Goal: Task Accomplishment & Management: Complete application form

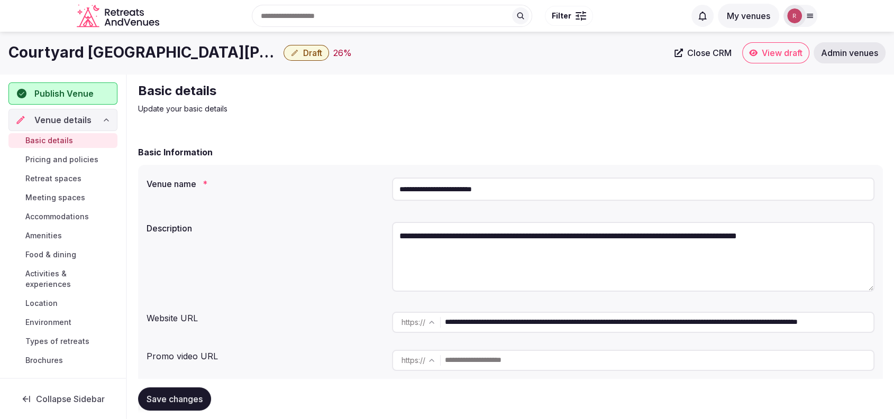
click at [351, 146] on div "Basic Information" at bounding box center [510, 152] width 745 height 13
click at [287, 208] on div "**********" at bounding box center [510, 191] width 728 height 36
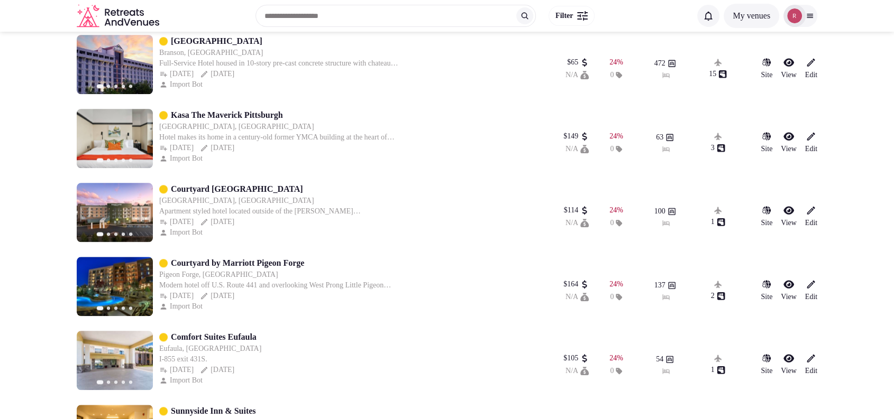
scroll to position [8649, 0]
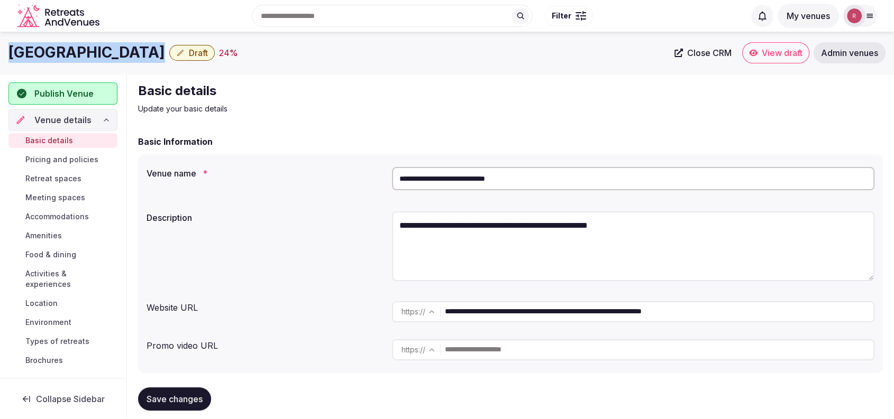
drag, startPoint x: 241, startPoint y: 49, endPoint x: 3, endPoint y: 63, distance: 238.9
click at [3, 63] on div "Radisson Hotel Nashville Airport Draft 24 % Close CRM View draft Admin venues" at bounding box center [447, 53] width 894 height 42
copy div "[GEOGRAPHIC_DATA]"
click at [280, 148] on div "**********" at bounding box center [510, 254] width 745 height 238
click at [253, 190] on div "**********" at bounding box center [510, 181] width 728 height 36
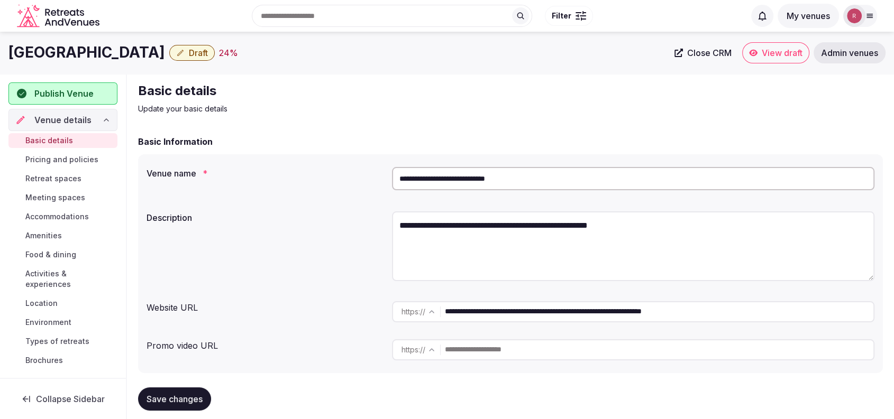
drag, startPoint x: 241, startPoint y: 50, endPoint x: 0, endPoint y: 49, distance: 241.2
click at [0, 49] on div "Radisson Hotel Nashville Airport Draft 24 % Close CRM View draft Admin venues" at bounding box center [447, 52] width 894 height 21
copy h1 "[GEOGRAPHIC_DATA]"
click at [702, 55] on span "Close CRM" at bounding box center [709, 53] width 44 height 11
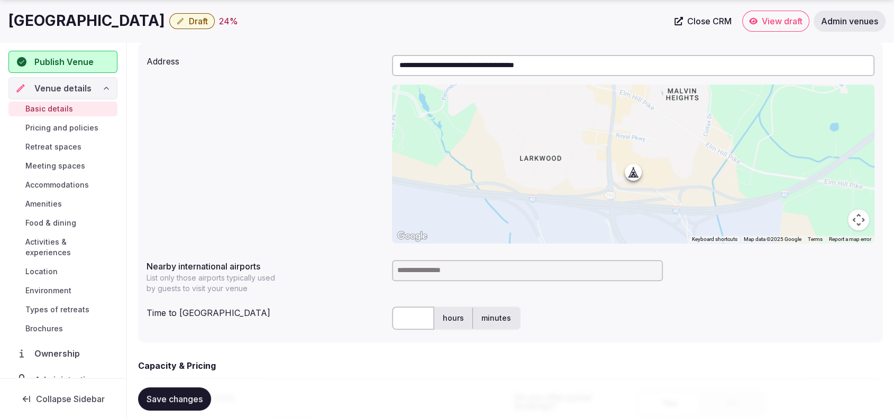
click at [516, 273] on input at bounding box center [527, 270] width 271 height 21
type input "***"
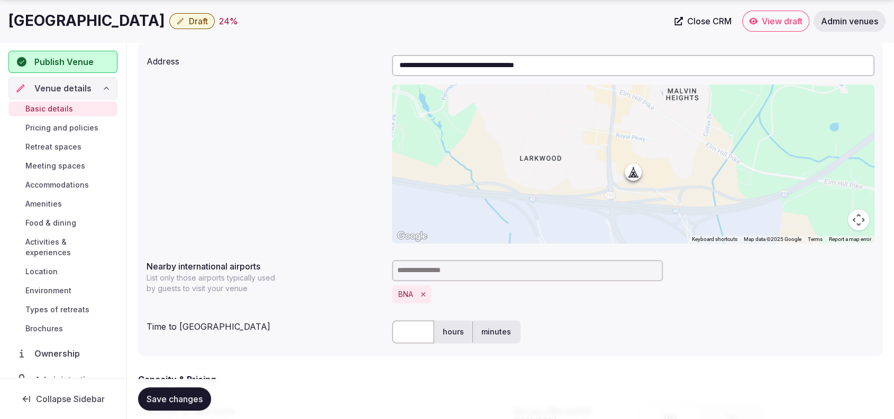
click at [406, 333] on input "text" at bounding box center [413, 331] width 42 height 23
type input "*"
click at [355, 353] on div "**********" at bounding box center [510, 199] width 745 height 314
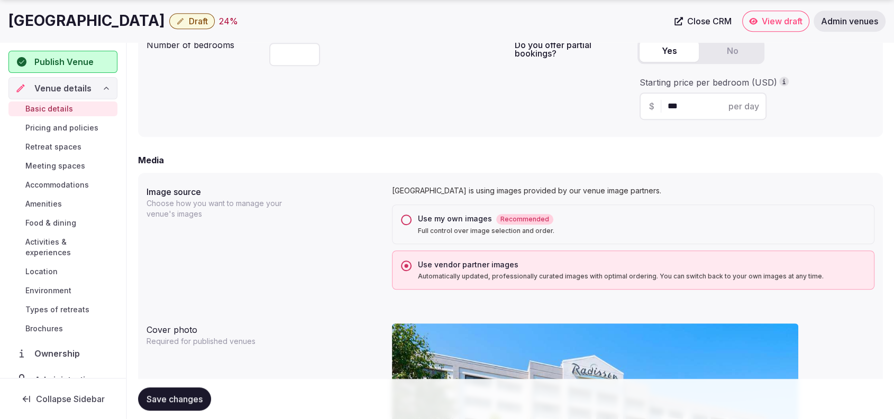
scroll to position [1101, 0]
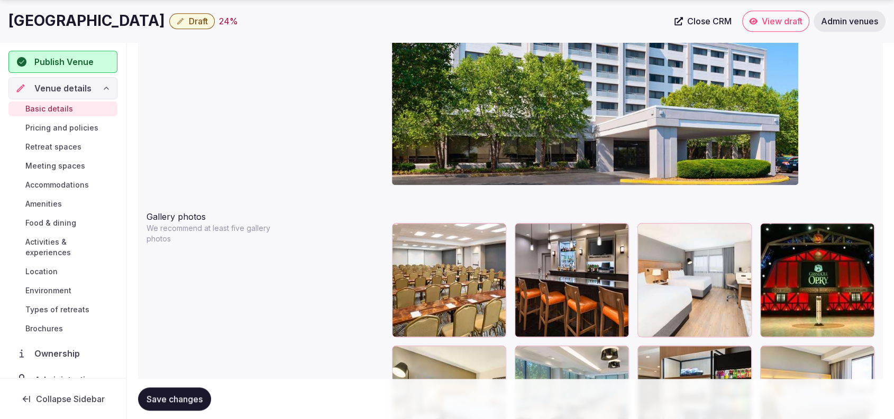
click at [184, 398] on span "Save changes" at bounding box center [174, 399] width 56 height 11
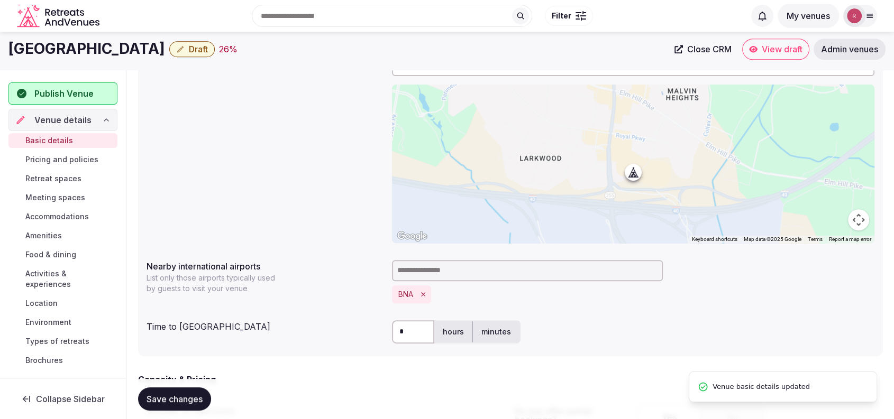
scroll to position [0, 0]
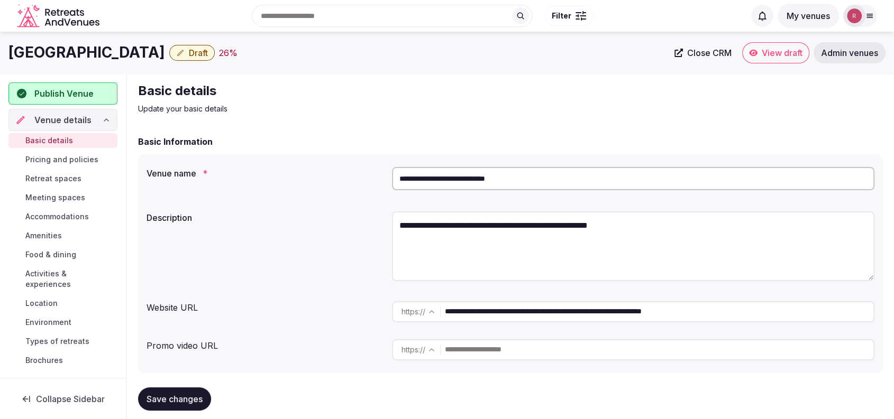
click at [182, 398] on span "Save changes" at bounding box center [174, 399] width 56 height 11
click at [260, 205] on div "**********" at bounding box center [510, 263] width 745 height 219
click at [74, 92] on span "Publish Venue" at bounding box center [64, 93] width 58 height 13
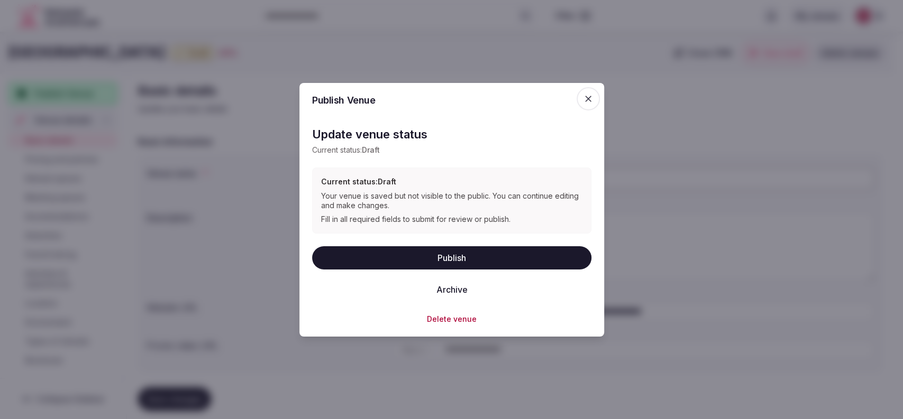
click at [406, 252] on button "Publish" at bounding box center [451, 257] width 279 height 23
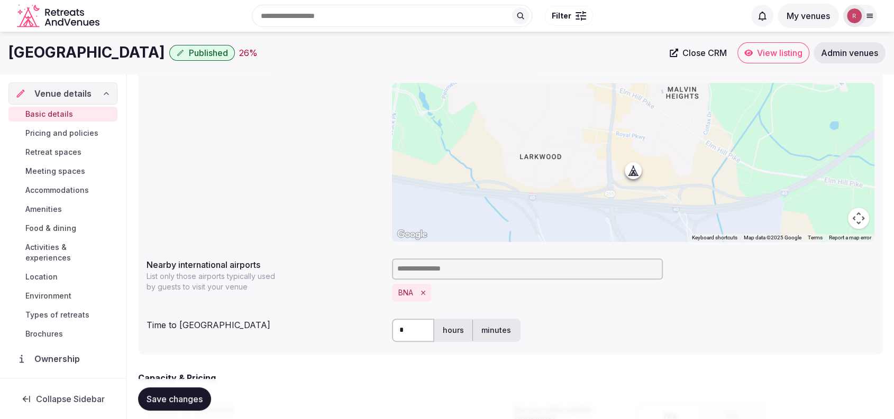
scroll to position [367, 0]
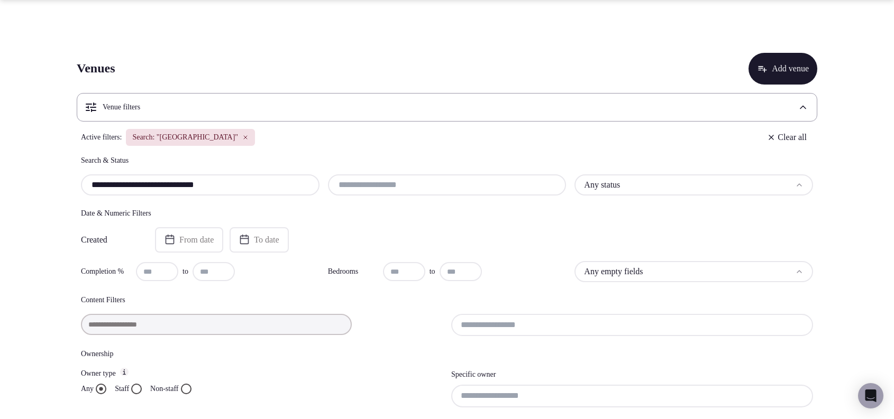
scroll to position [173, 0]
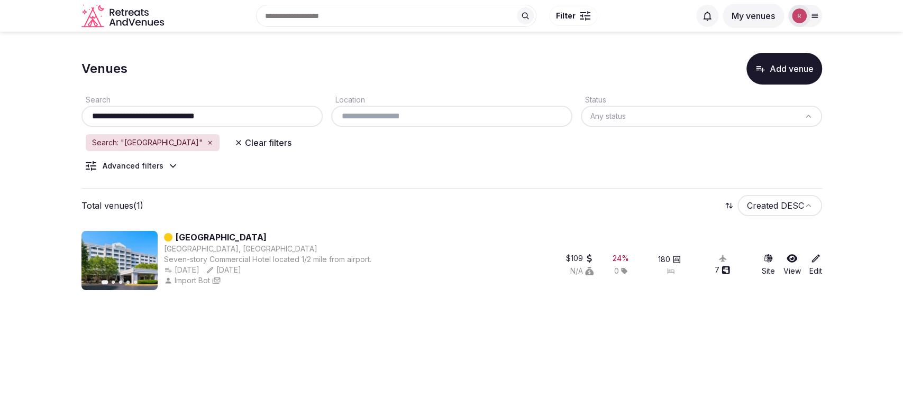
click at [213, 142] on icon "button" at bounding box center [210, 143] width 6 height 6
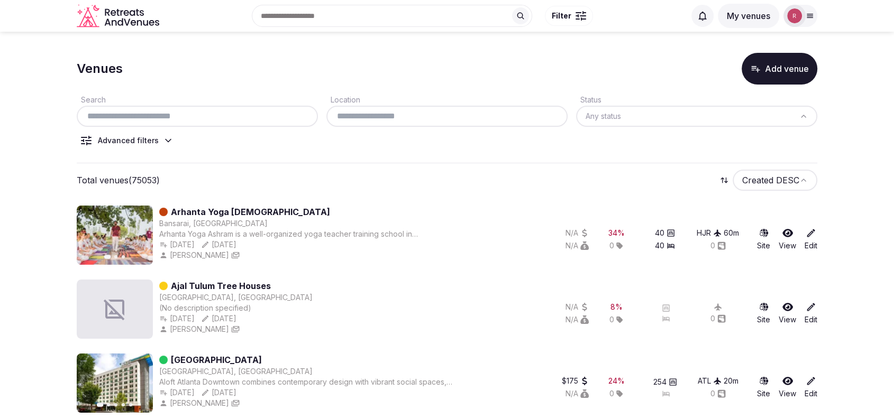
click at [181, 113] on input "text" at bounding box center [197, 116] width 233 height 13
paste input "**********"
type input "**********"
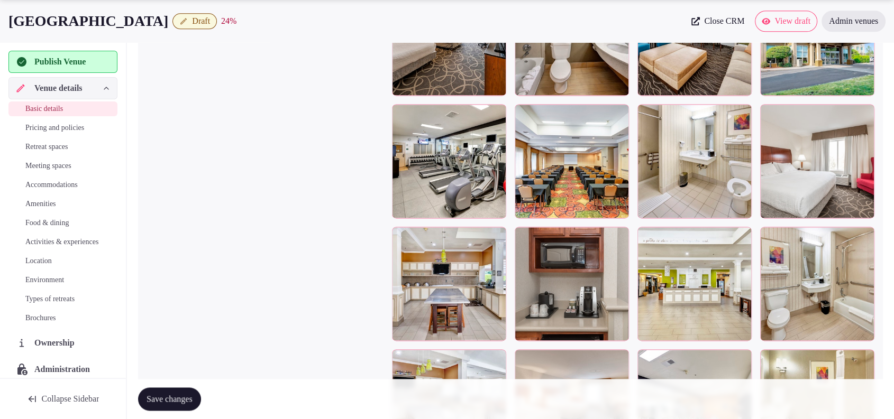
scroll to position [1819, 0]
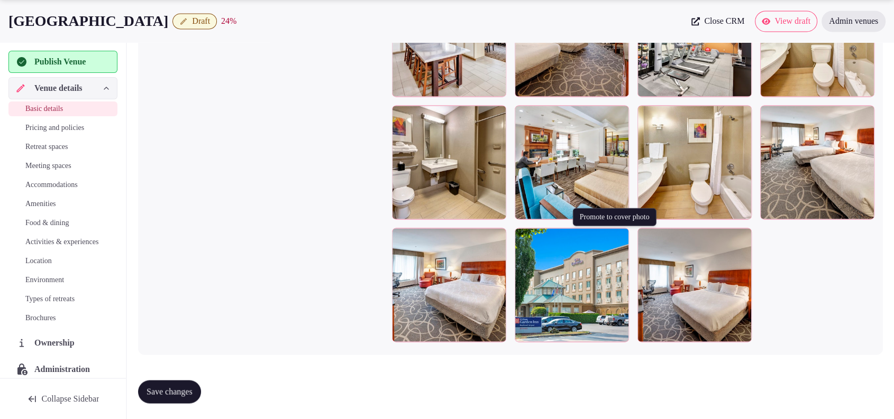
click at [618, 239] on icon "button" at bounding box center [618, 238] width 8 height 8
click at [618, 236] on icon "button" at bounding box center [618, 238] width 8 height 8
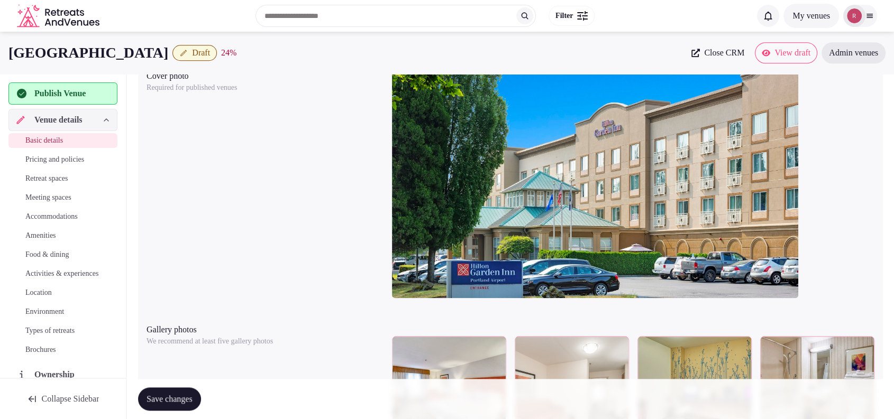
scroll to position [934, 0]
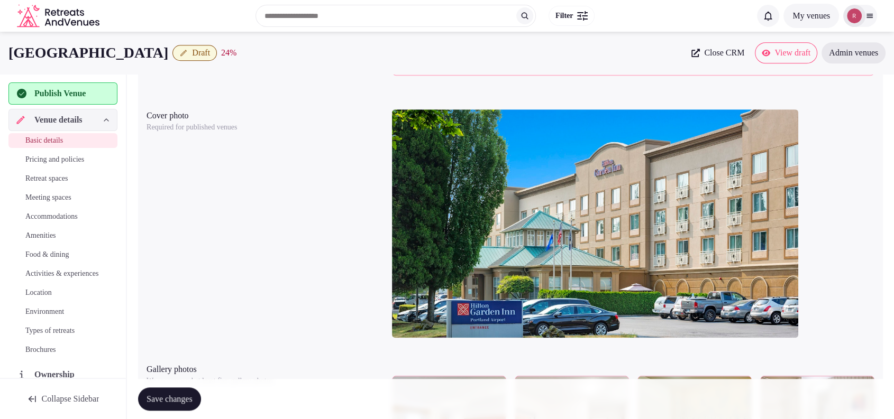
drag, startPoint x: 256, startPoint y: 51, endPoint x: 79, endPoint y: 48, distance: 177.2
click at [79, 48] on div "Hilton Garden Inn Portland Airport Draft 24 %" at bounding box center [346, 52] width 676 height 21
click at [127, 45] on h1 "Hilton Garden Inn Portland Airport" at bounding box center [88, 52] width 160 height 21
drag, startPoint x: 198, startPoint y: 54, endPoint x: 7, endPoint y: 53, distance: 190.4
click at [7, 53] on div "Hilton Garden Inn Portland Airport Draft 24 % Close CRM View draft Admin venues" at bounding box center [447, 52] width 894 height 21
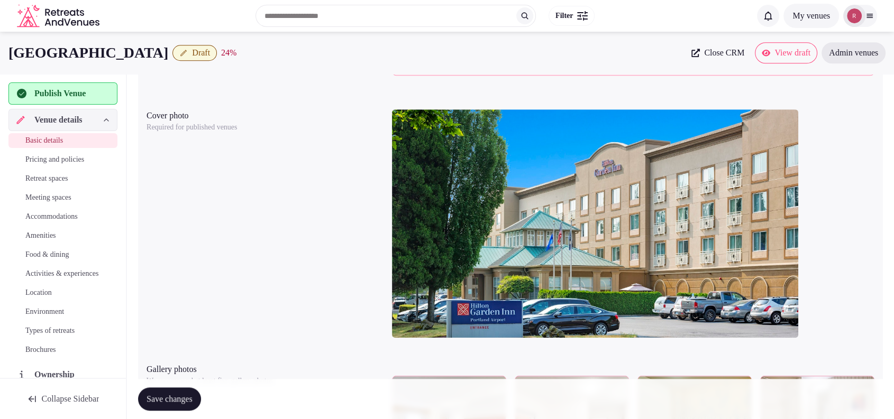
copy h1 "Hilton Garden Inn Portland"
drag, startPoint x: 254, startPoint y: 54, endPoint x: 1, endPoint y: 60, distance: 253.9
click at [1, 60] on div "Hilton Garden Inn Portland Airport Draft 24 % Close CRM View draft Admin venues" at bounding box center [447, 52] width 894 height 21
copy h1 "[GEOGRAPHIC_DATA]"
click at [710, 55] on span "Close CRM" at bounding box center [724, 53] width 40 height 11
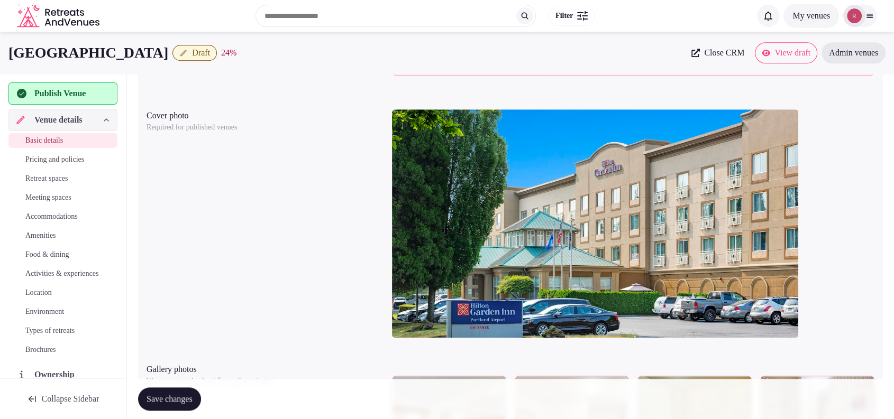
click at [230, 226] on div "Cover photo Required for published venues" at bounding box center [510, 227] width 728 height 245
click at [306, 170] on div "Cover photo Required for published venues" at bounding box center [510, 227] width 728 height 245
drag, startPoint x: 252, startPoint y: 49, endPoint x: 67, endPoint y: 40, distance: 185.3
click at [67, 40] on body "**********" at bounding box center [447, 185] width 894 height 2239
click at [292, 187] on div "Cover photo Required for published venues" at bounding box center [510, 227] width 728 height 245
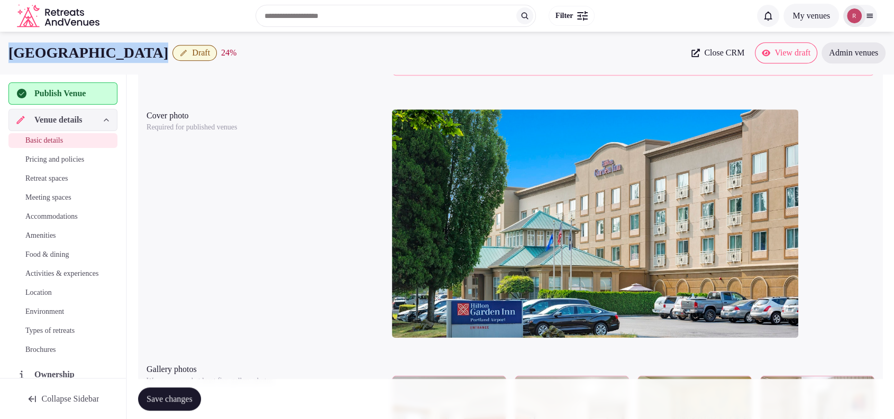
drag, startPoint x: 234, startPoint y: 52, endPoint x: 13, endPoint y: 50, distance: 221.6
click at [13, 50] on div "Hilton Garden Inn Portland Airport Draft 24 %" at bounding box center [346, 52] width 676 height 21
copy div "Hilton Garden Inn Portland Airport"
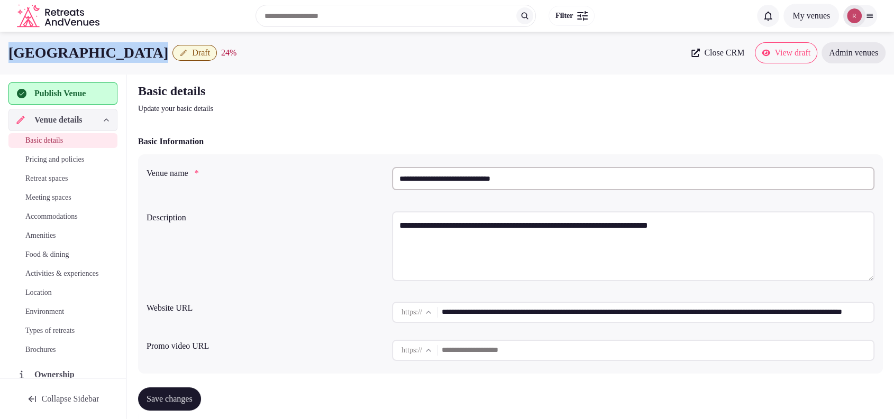
scroll to position [367, 0]
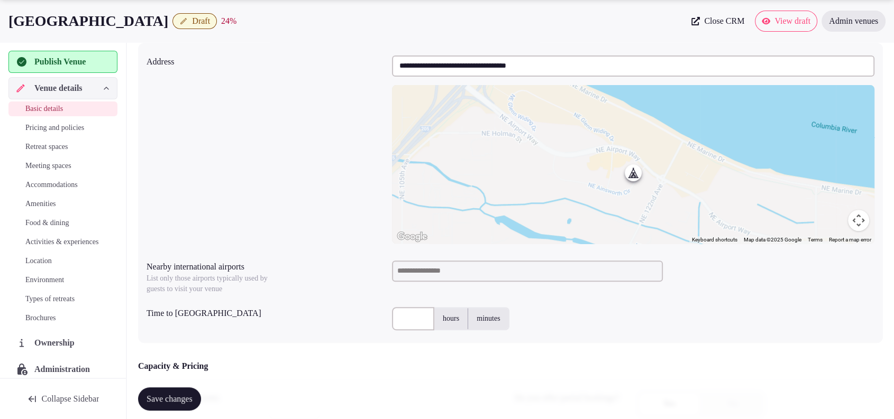
click at [451, 273] on input at bounding box center [527, 271] width 271 height 21
type input "***"
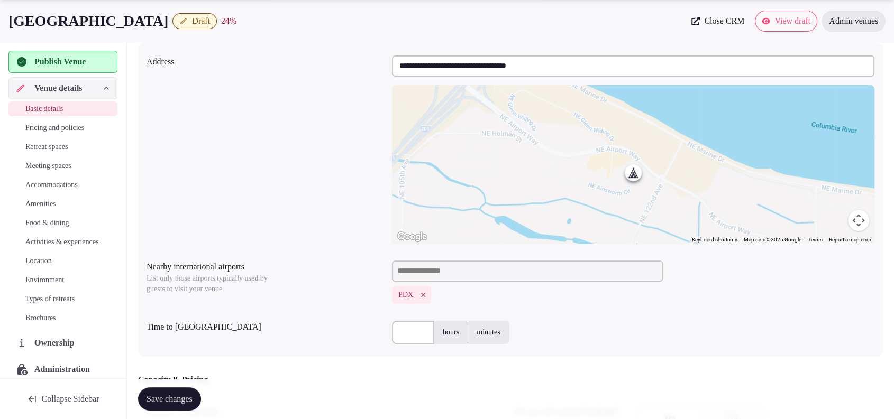
click at [416, 336] on input "text" at bounding box center [413, 332] width 42 height 23
type input "*"
click at [612, 332] on div "* hours minutes" at bounding box center [633, 332] width 482 height 23
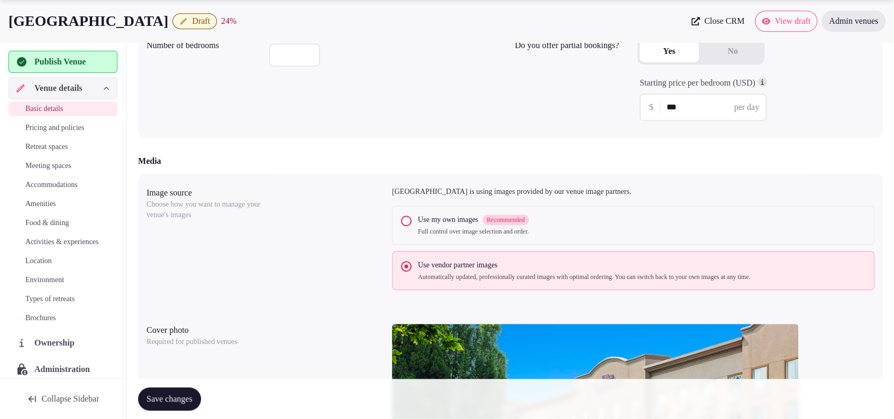
click at [188, 394] on span "Save changes" at bounding box center [169, 399] width 46 height 11
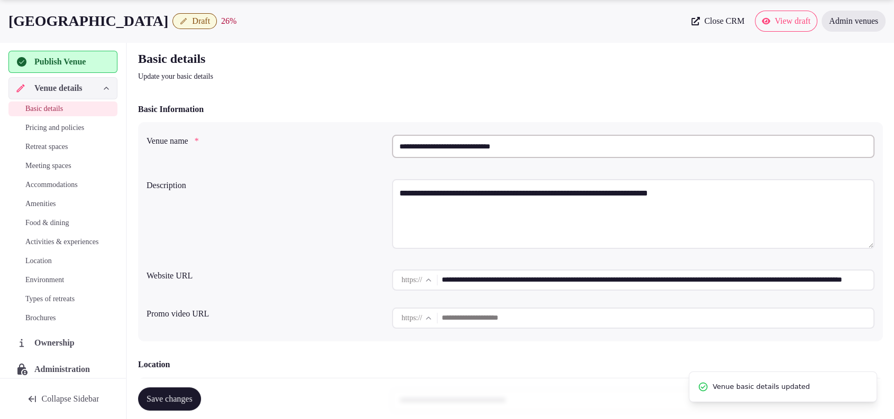
scroll to position [0, 0]
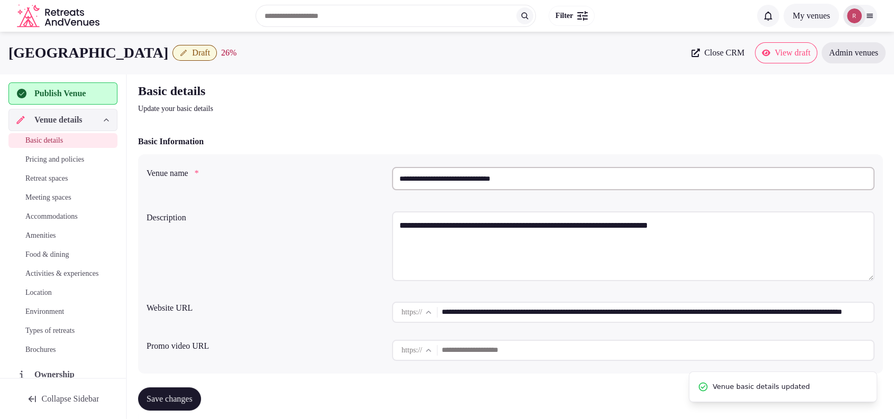
click at [37, 89] on span "Publish Venue" at bounding box center [59, 93] width 51 height 13
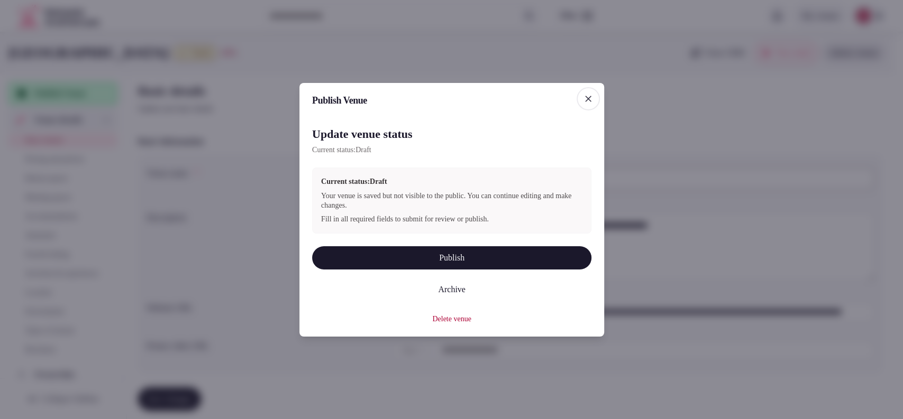
click at [461, 250] on button "Publish" at bounding box center [451, 257] width 279 height 23
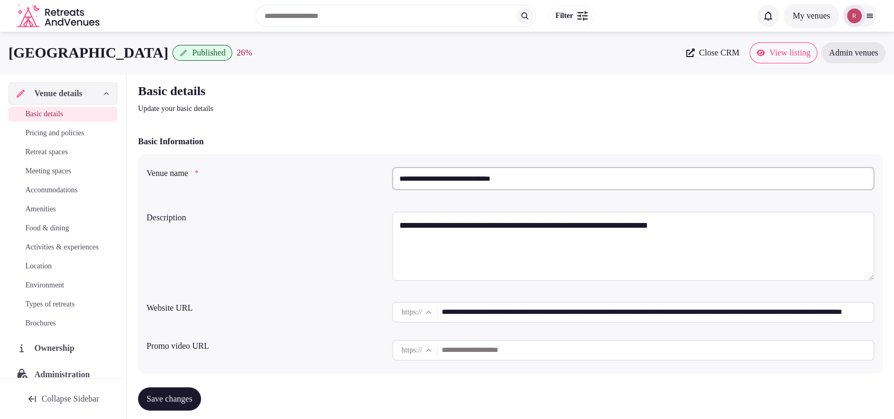
click at [281, 193] on div "**********" at bounding box center [510, 181] width 728 height 36
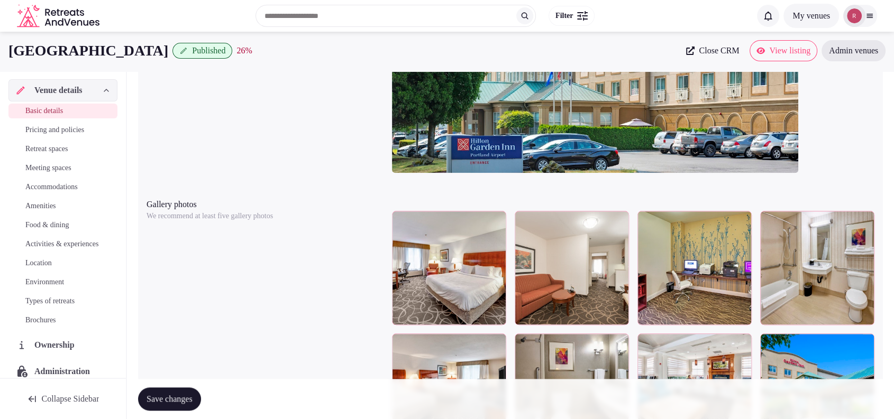
scroll to position [1098, 0]
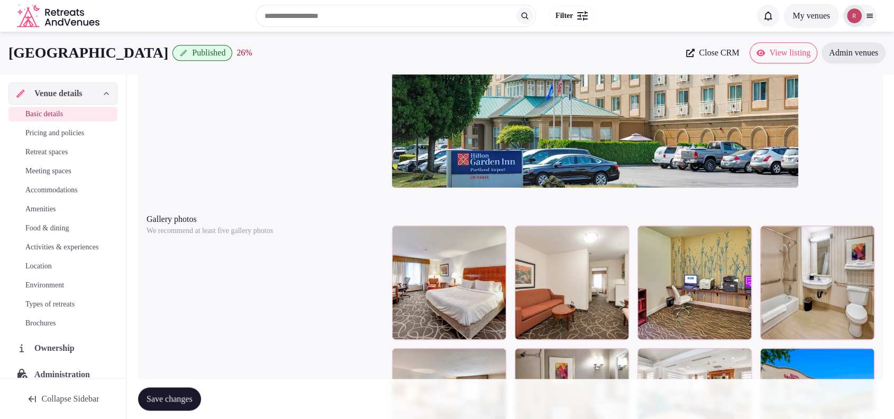
click at [184, 165] on div "Cover photo Required for published venues" at bounding box center [510, 77] width 728 height 245
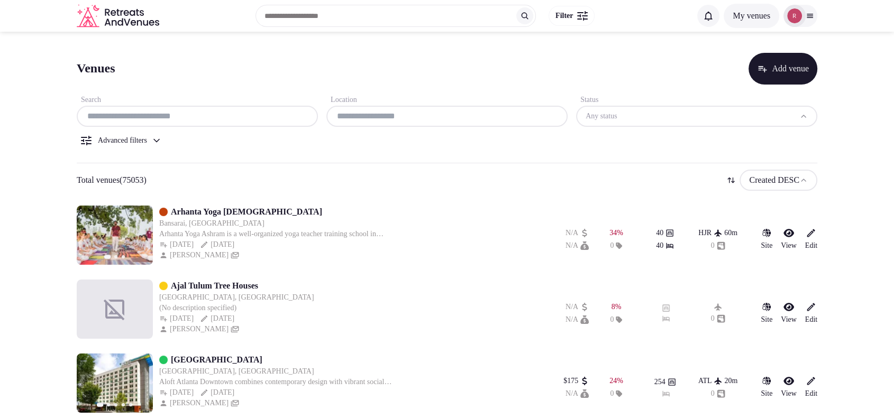
click at [150, 121] on input "text" at bounding box center [197, 116] width 233 height 13
paste input "**********"
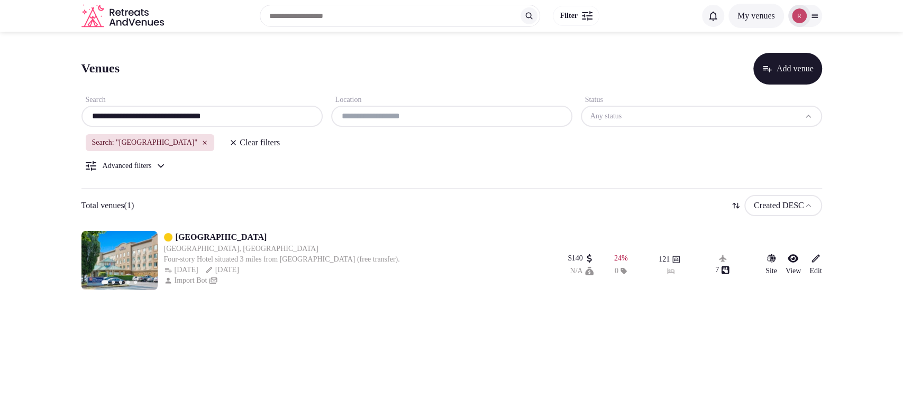
type input "**********"
click at [166, 164] on icon at bounding box center [160, 166] width 11 height 11
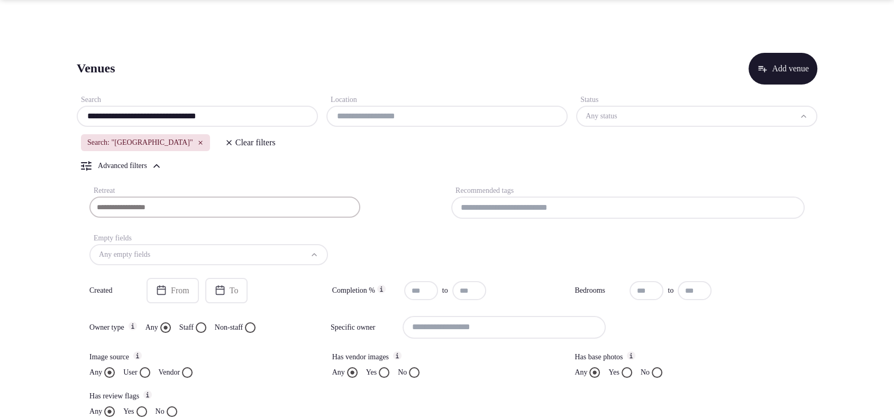
scroll to position [129, 0]
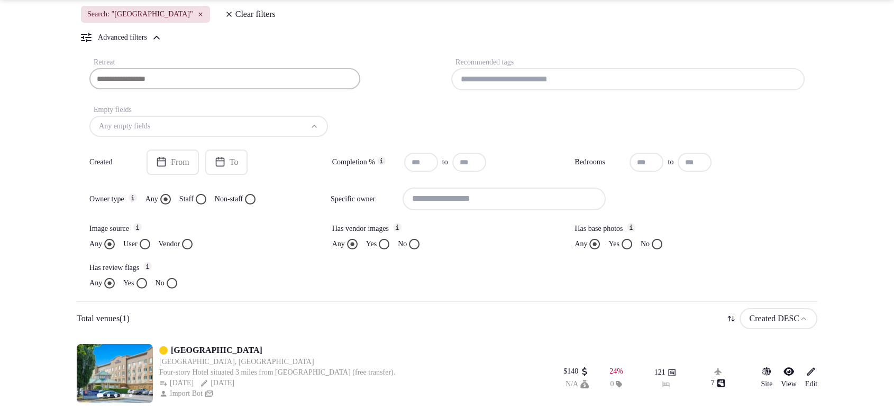
click at [162, 36] on icon at bounding box center [156, 37] width 11 height 11
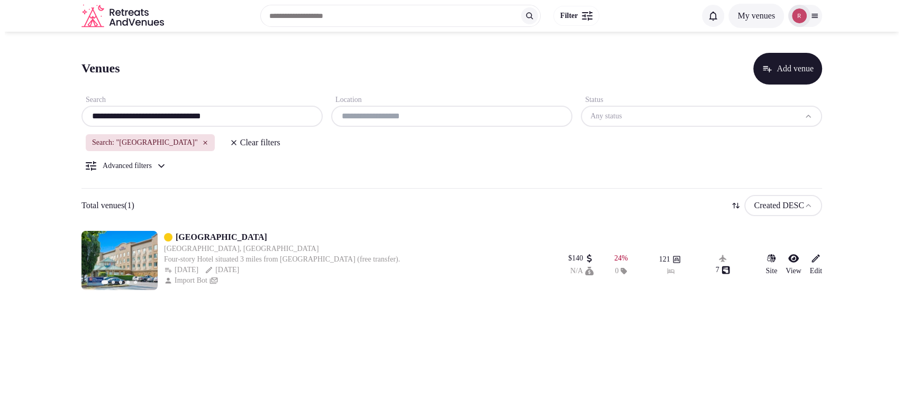
scroll to position [0, 0]
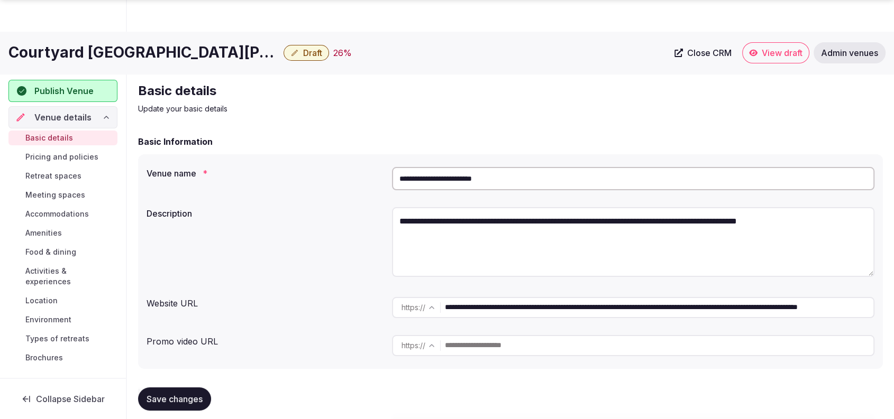
scroll to position [367, 0]
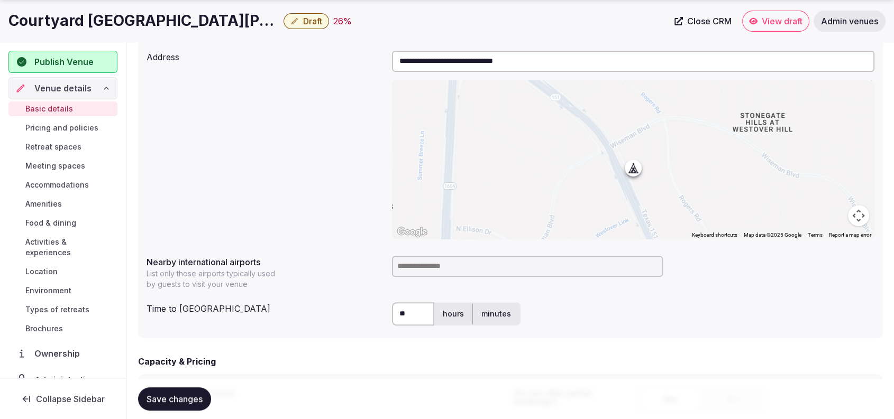
click at [497, 269] on input at bounding box center [527, 266] width 271 height 21
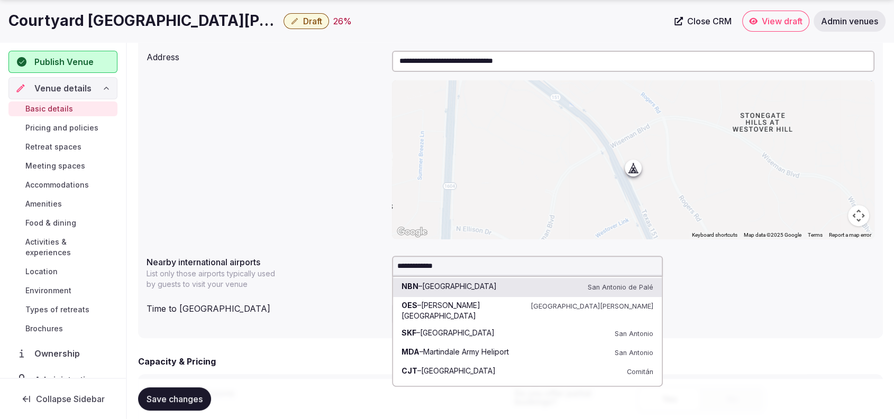
type input "**********"
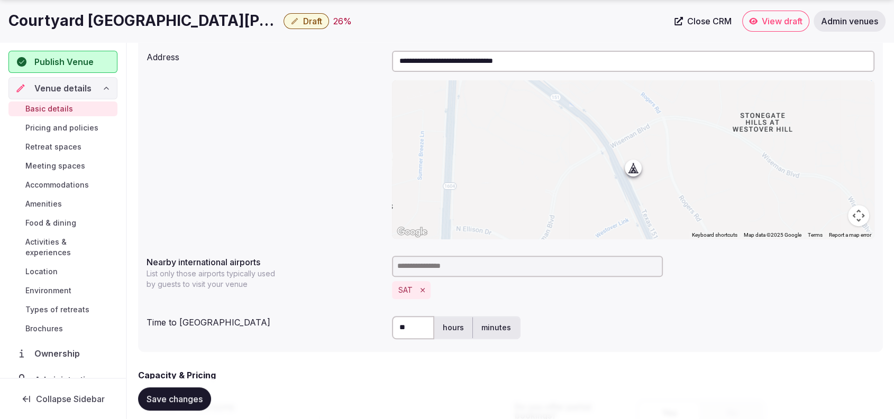
click at [180, 390] on button "Save changes" at bounding box center [174, 399] width 73 height 23
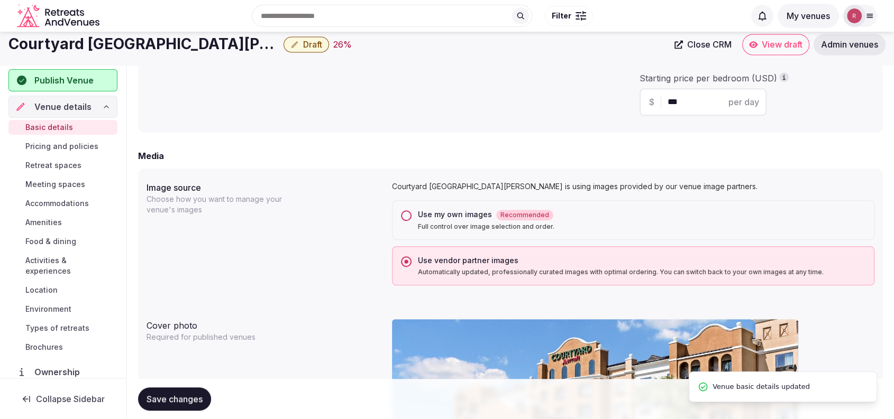
scroll to position [0, 0]
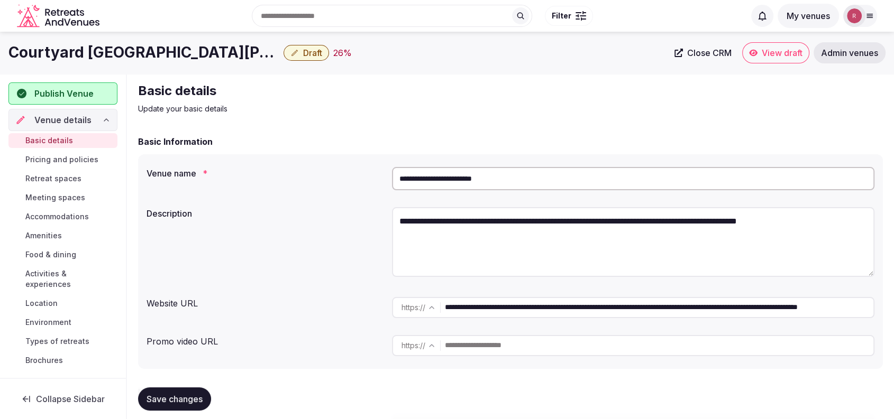
click at [331, 138] on div "Basic Information" at bounding box center [510, 141] width 745 height 13
click at [45, 90] on span "Publish Venue" at bounding box center [63, 93] width 59 height 13
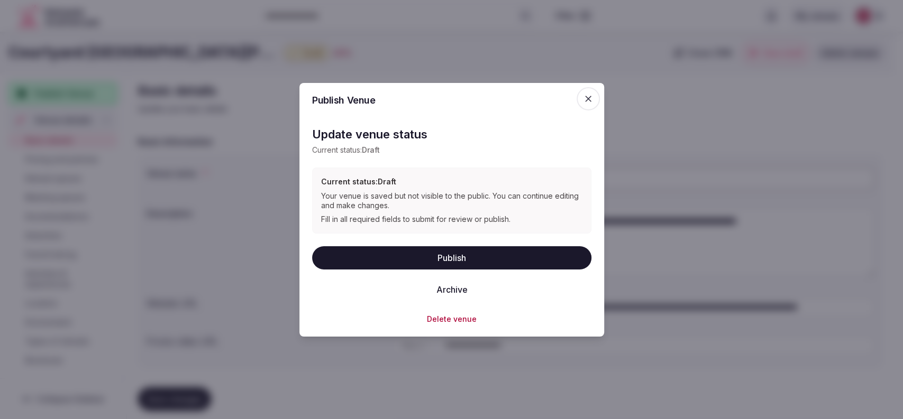
click at [380, 259] on button "Publish" at bounding box center [451, 257] width 279 height 23
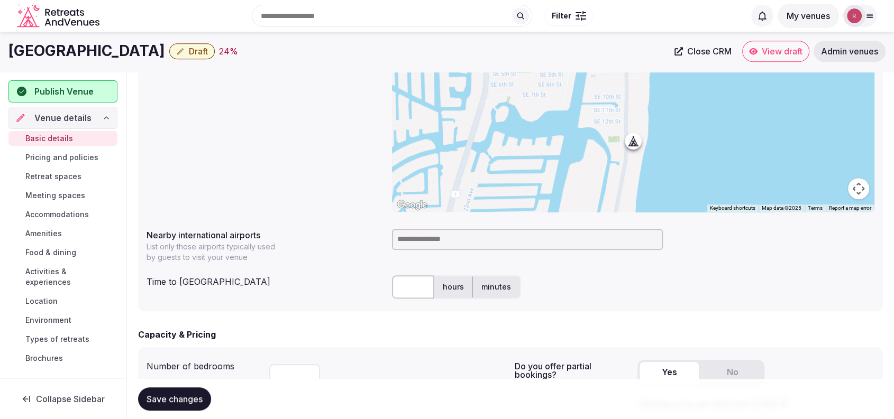
scroll to position [105, 0]
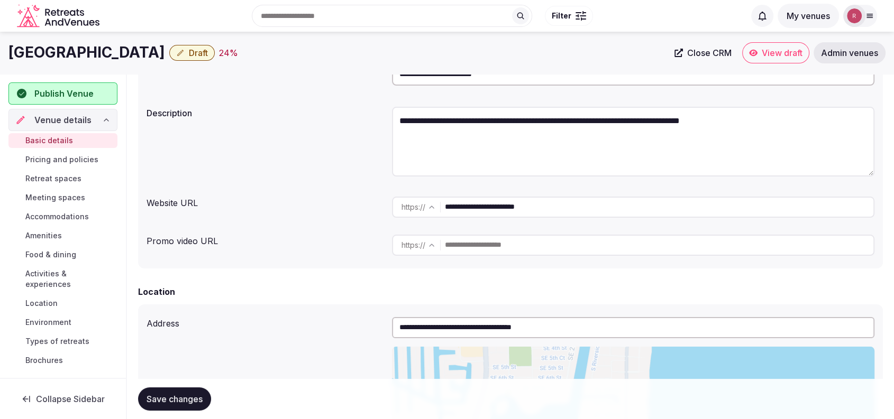
drag, startPoint x: 217, startPoint y: 51, endPoint x: 6, endPoint y: 65, distance: 211.5
click at [6, 65] on div "[GEOGRAPHIC_DATA] & Villas Draft 24 % Close CRM View draft Admin venues" at bounding box center [447, 53] width 894 height 42
copy h1 "[GEOGRAPHIC_DATA]"
click at [231, 91] on div "**********" at bounding box center [510, 76] width 728 height 36
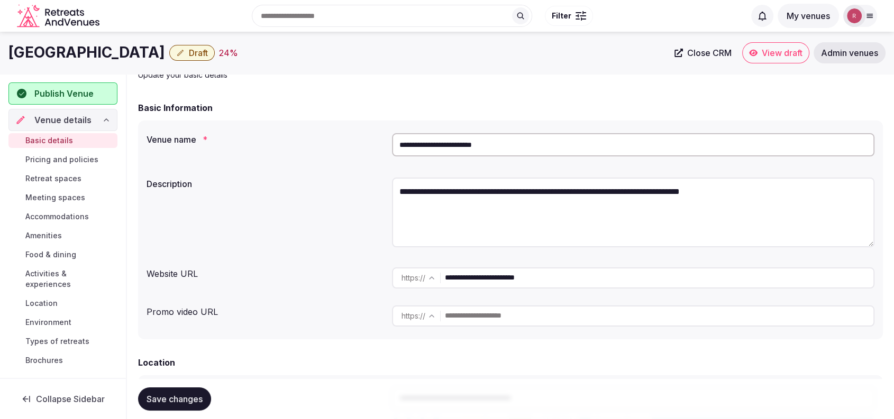
scroll to position [0, 0]
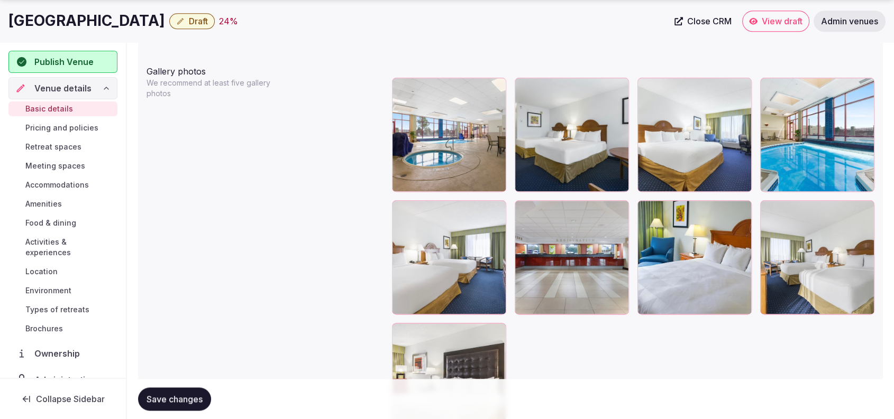
scroll to position [1247, 0]
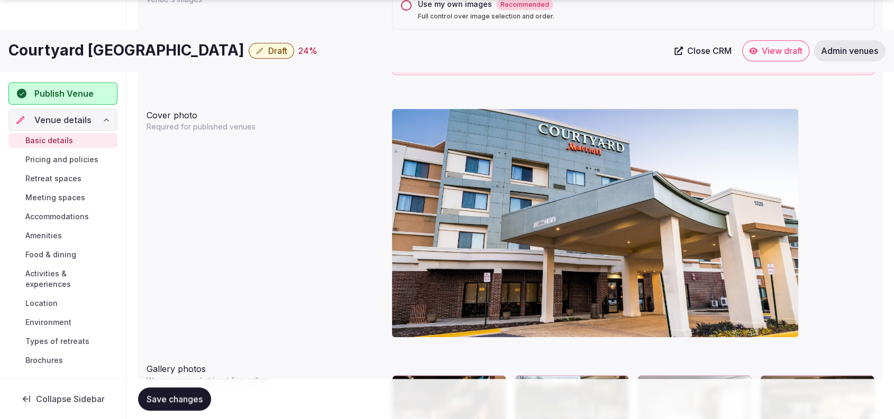
scroll to position [1302, 0]
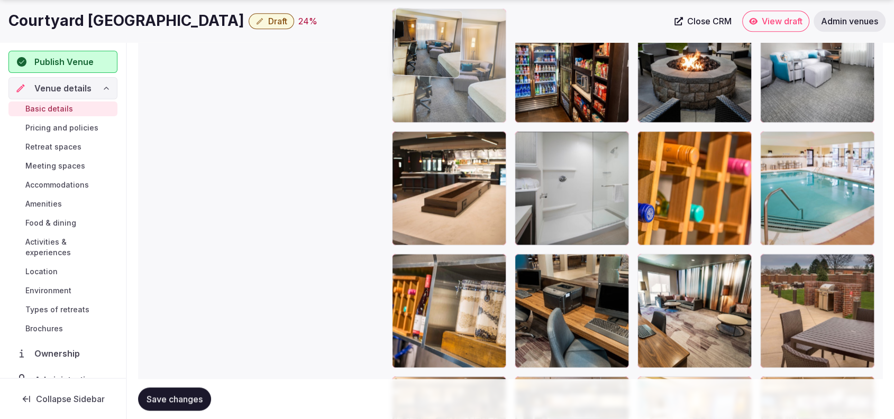
drag, startPoint x: 598, startPoint y: 194, endPoint x: 503, endPoint y: 102, distance: 132.0
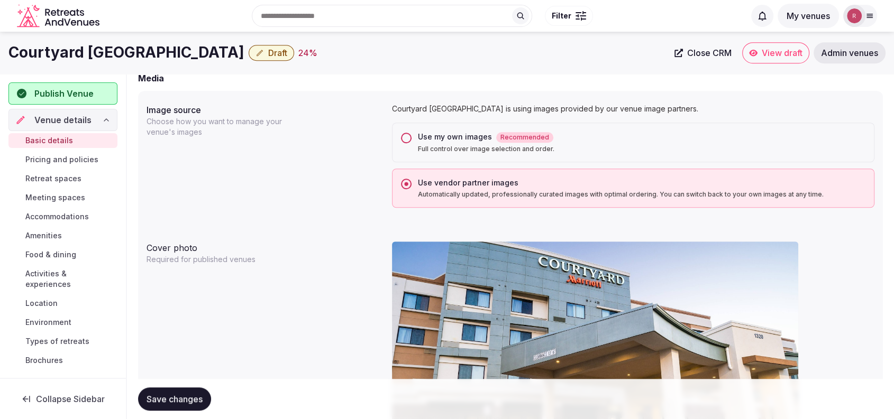
scroll to position [435, 0]
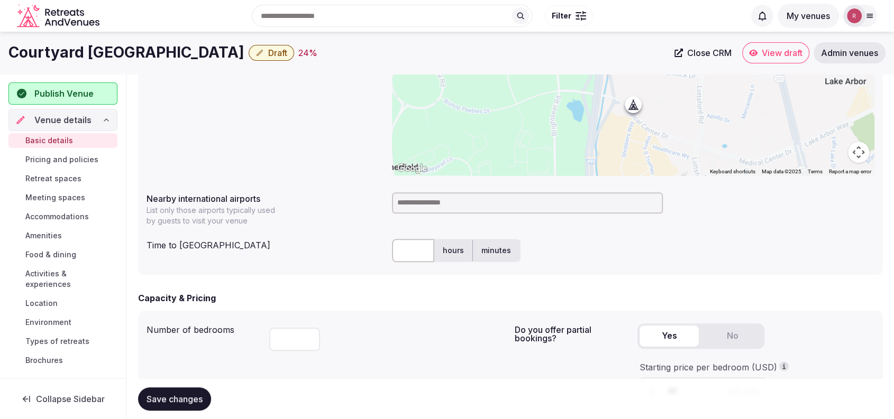
drag, startPoint x: 242, startPoint y: 53, endPoint x: 2, endPoint y: 43, distance: 240.8
click at [2, 43] on div "Courtyard [GEOGRAPHIC_DATA] Draft 24 % Close CRM View draft Admin venues" at bounding box center [447, 52] width 894 height 21
copy h1 "Courtyard [GEOGRAPHIC_DATA]"
click at [222, 113] on div "**********" at bounding box center [510, 81] width 728 height 197
click at [718, 54] on span "Close CRM" at bounding box center [709, 53] width 44 height 11
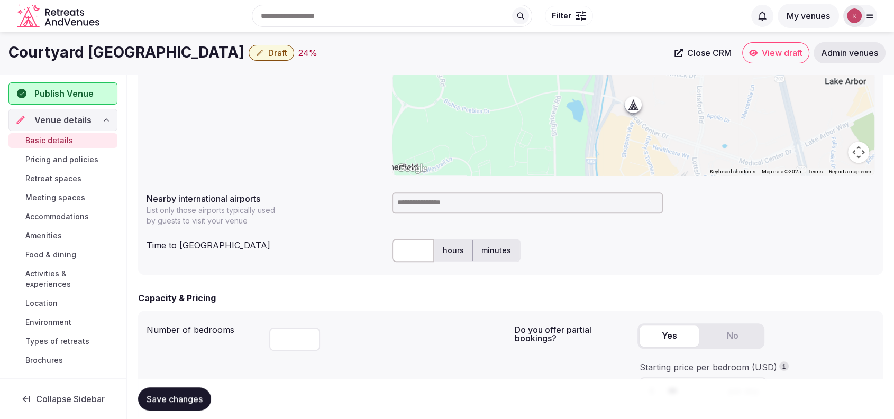
drag, startPoint x: 242, startPoint y: 52, endPoint x: 0, endPoint y: 52, distance: 242.2
click at [0, 52] on div "Courtyard Largo Capital Beltway Draft 24 % Close CRM View draft Admin venues" at bounding box center [447, 52] width 894 height 21
copy h1 "Courtyard [GEOGRAPHIC_DATA]"
click at [455, 212] on input at bounding box center [527, 203] width 271 height 21
type input "***"
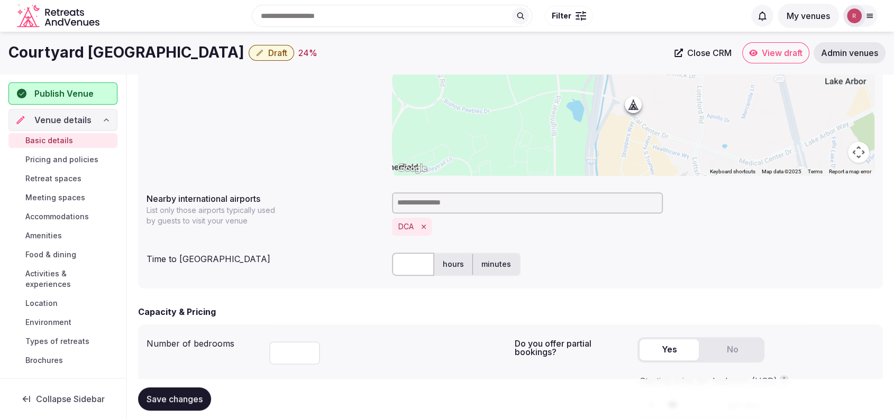
click at [401, 270] on input "text" at bounding box center [413, 264] width 42 height 23
type input "**"
click at [370, 309] on div "Capacity & Pricing" at bounding box center [510, 312] width 745 height 13
click at [178, 389] on button "Save changes" at bounding box center [174, 399] width 73 height 23
click at [279, 129] on div "**********" at bounding box center [510, 81] width 728 height 197
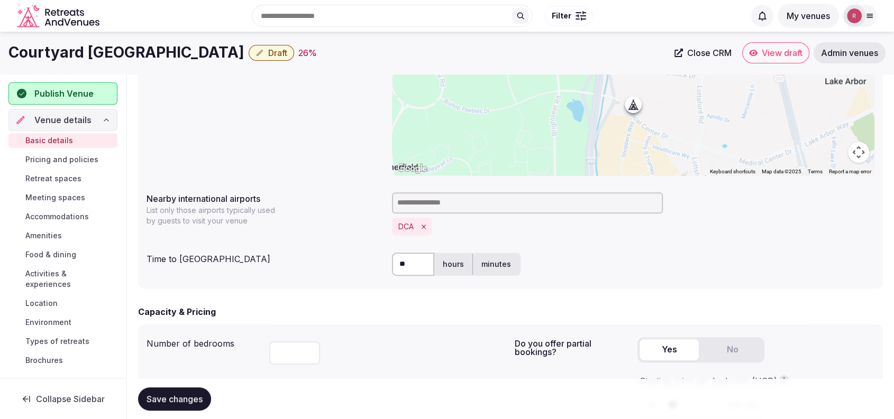
click at [228, 96] on div "**********" at bounding box center [510, 81] width 728 height 197
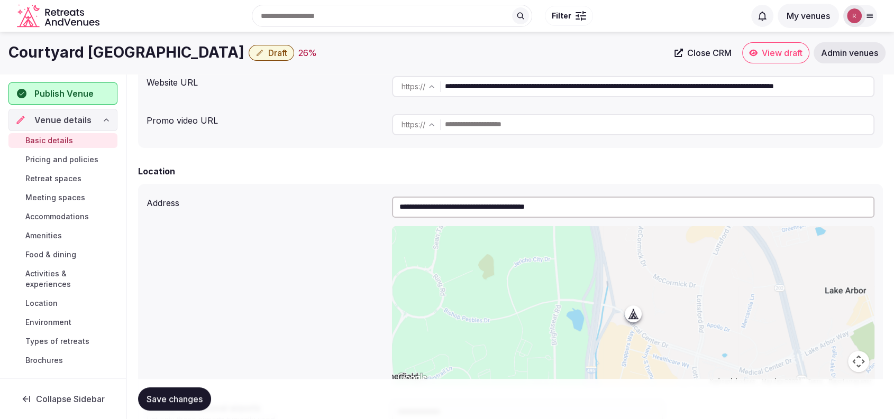
scroll to position [68, 0]
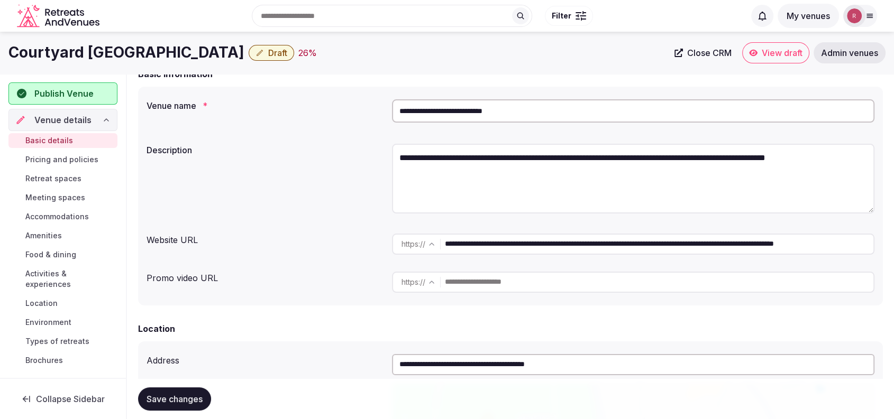
click at [262, 126] on div "**********" at bounding box center [510, 113] width 728 height 36
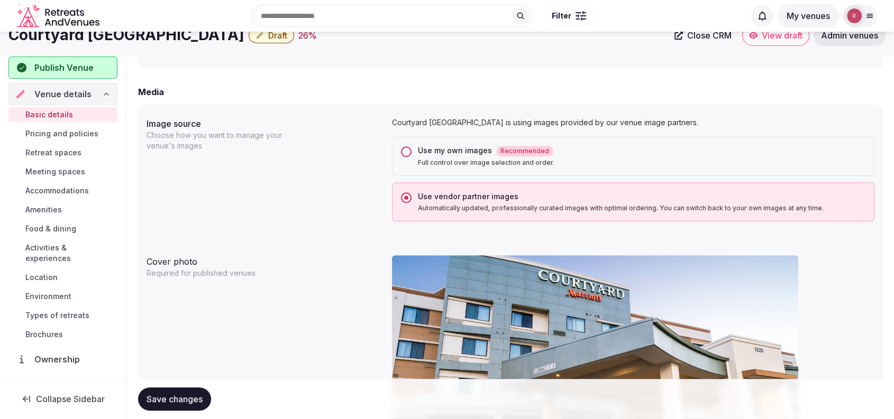
scroll to position [435, 0]
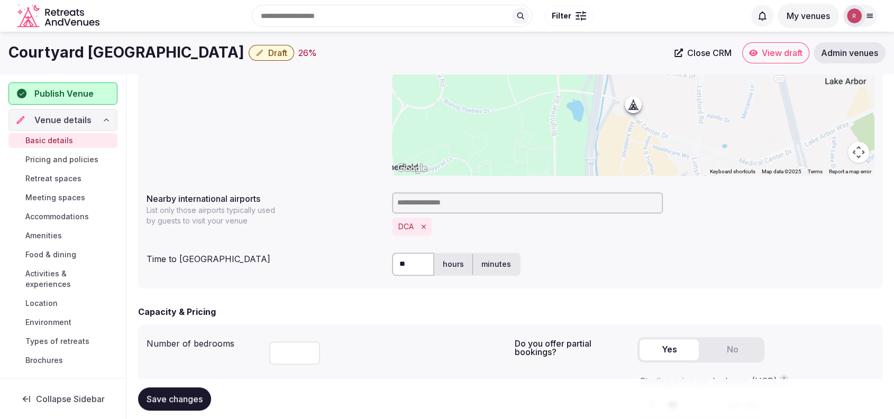
click at [66, 86] on div "Publish Venue" at bounding box center [62, 94] width 109 height 22
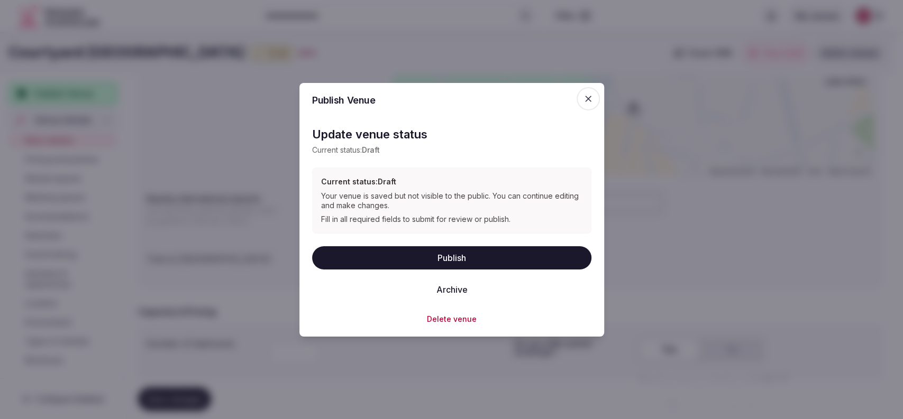
click at [427, 255] on button "Publish" at bounding box center [451, 257] width 279 height 23
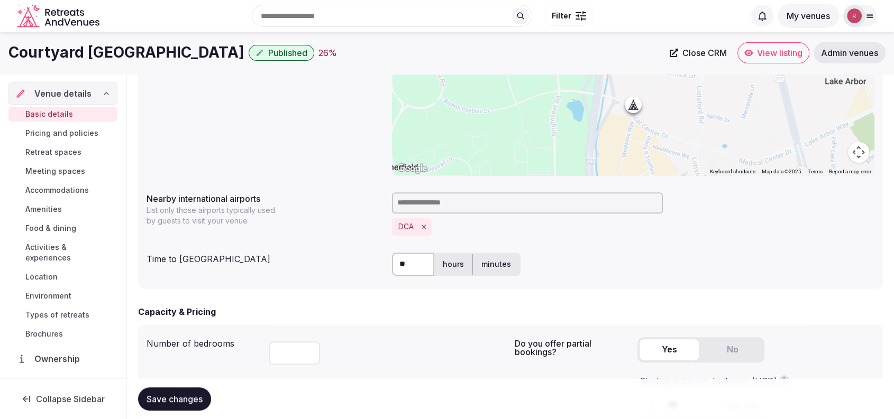
click at [211, 139] on div "**********" at bounding box center [510, 81] width 728 height 197
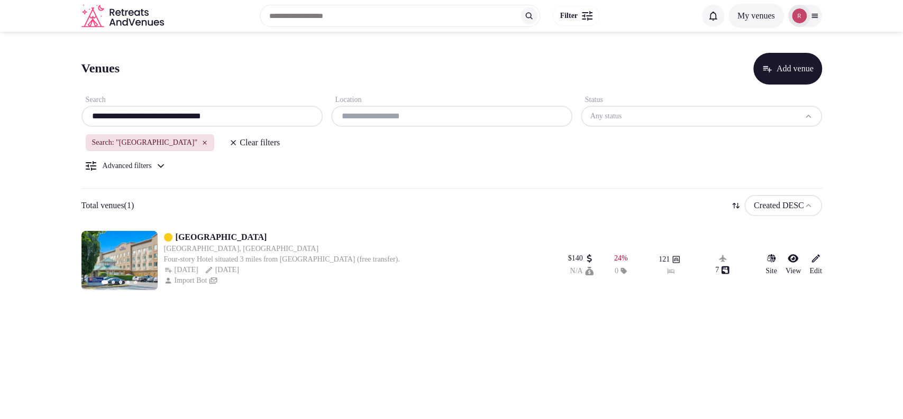
click at [222, 113] on input "**********" at bounding box center [202, 116] width 233 height 13
click at [235, 113] on input "**********" at bounding box center [202, 116] width 233 height 13
paste input "text"
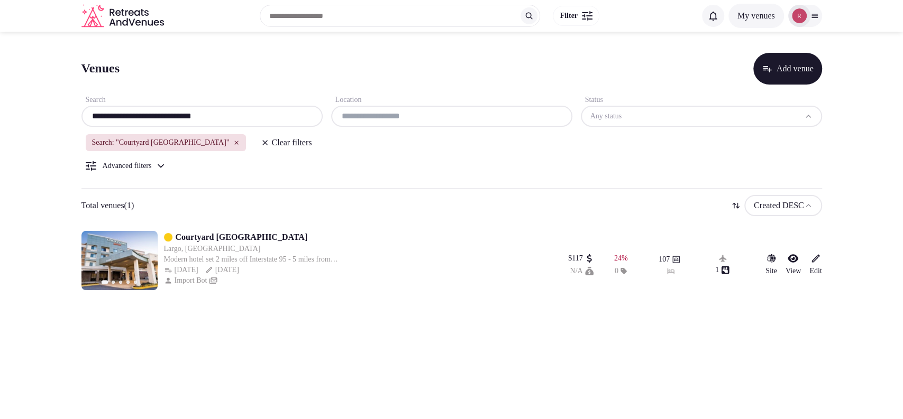
paste input "text"
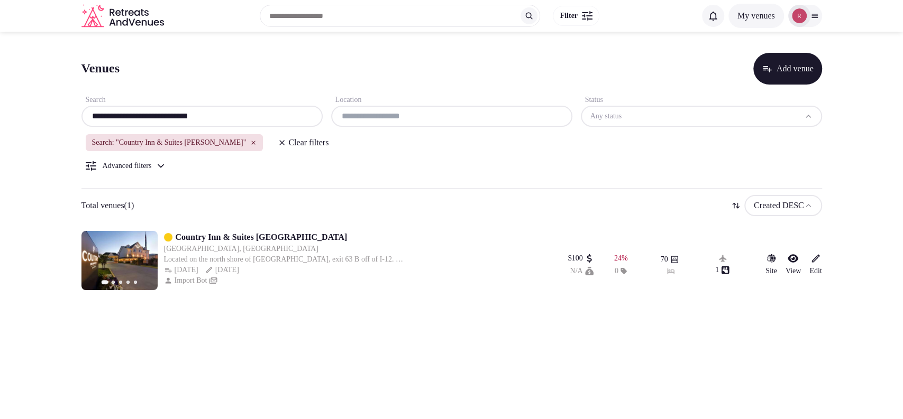
drag, startPoint x: 219, startPoint y: 114, endPoint x: 52, endPoint y: 118, distance: 167.2
click at [52, 118] on section "**********" at bounding box center [451, 170] width 903 height 276
paste input "text"
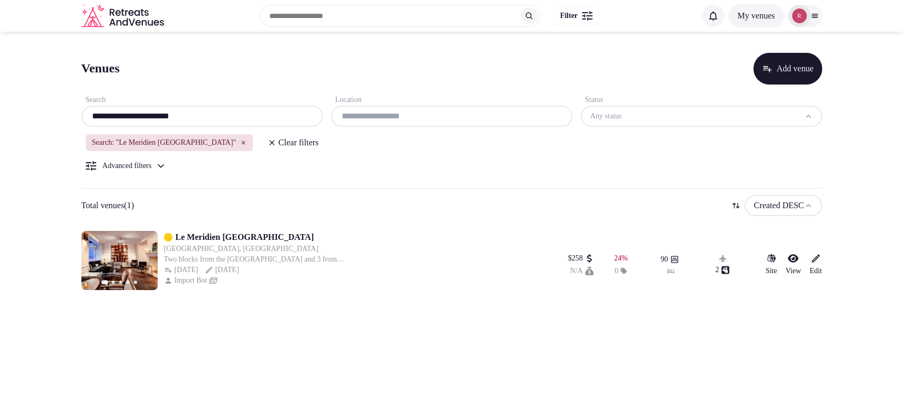
click at [185, 72] on div "Venues Add venue" at bounding box center [451, 69] width 740 height 32
drag, startPoint x: 207, startPoint y: 118, endPoint x: 28, endPoint y: 113, distance: 179.4
click at [28, 113] on section "**********" at bounding box center [451, 170] width 903 height 276
paste input "****"
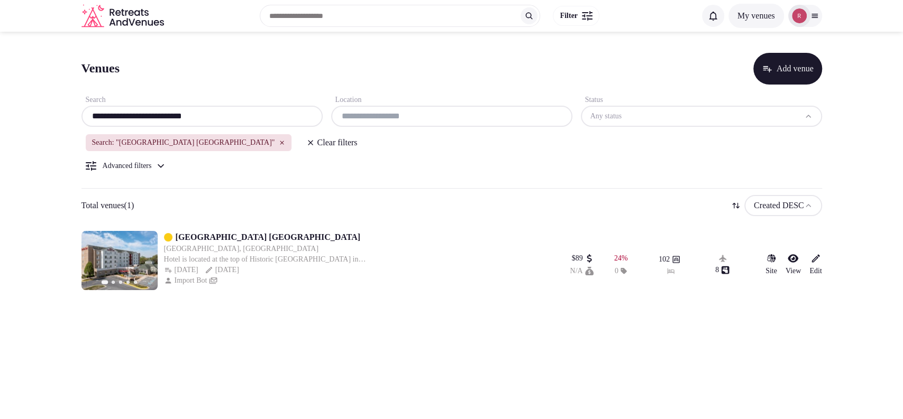
type input "**********"
click at [279, 141] on icon "button" at bounding box center [282, 143] width 6 height 6
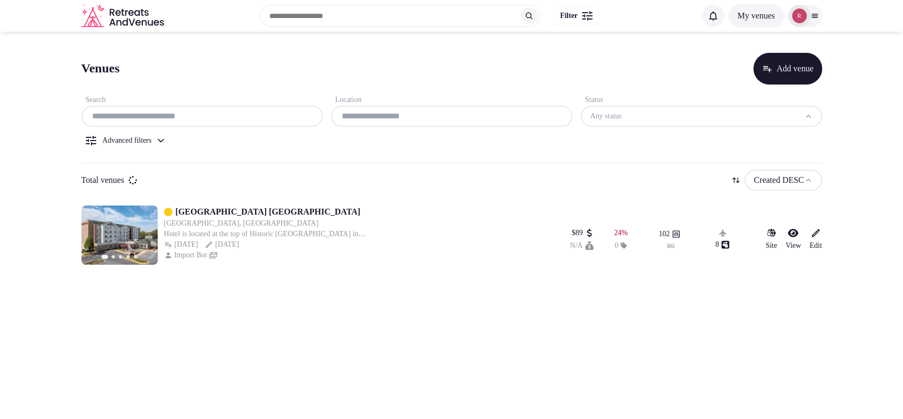
click at [229, 116] on input "text" at bounding box center [202, 116] width 233 height 13
paste input "**********"
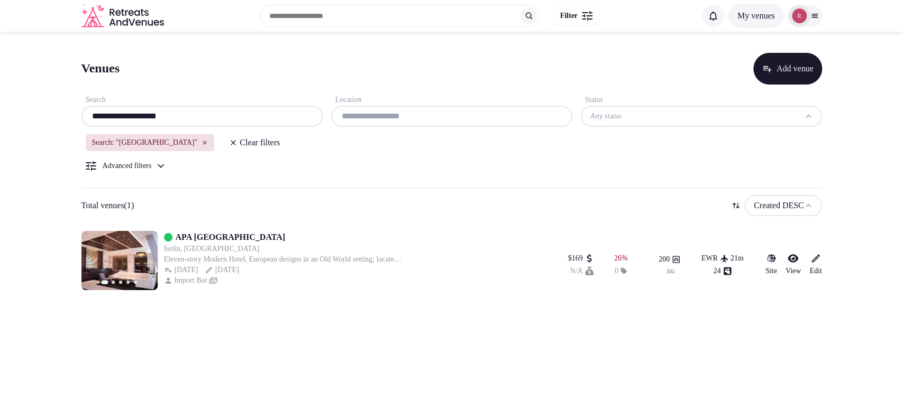
type input "**********"
drag, startPoint x: 178, startPoint y: 342, endPoint x: 384, endPoint y: 386, distance: 211.4
click at [179, 342] on body "**********" at bounding box center [451, 209] width 903 height 419
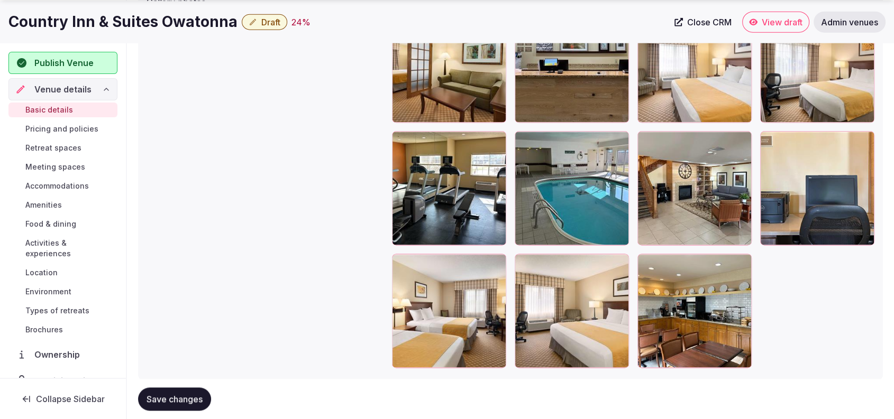
scroll to position [1303, 0]
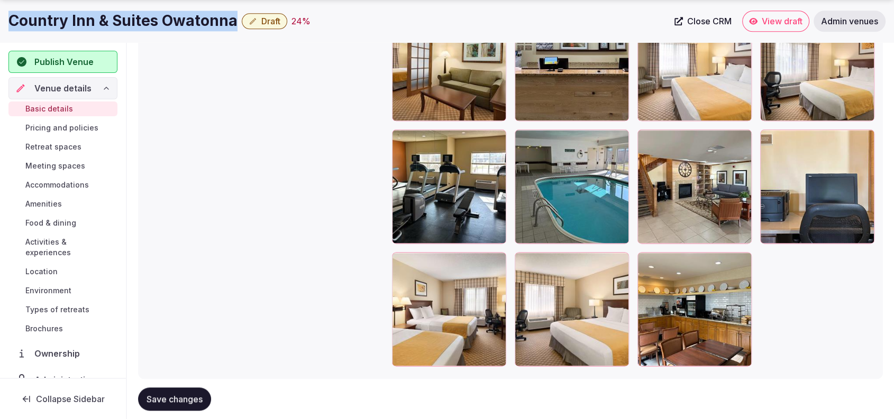
drag, startPoint x: 234, startPoint y: 20, endPoint x: 12, endPoint y: 20, distance: 222.1
click at [12, 20] on h1 "Country Inn & Suites Owatonna" at bounding box center [122, 21] width 229 height 21
copy h1 "Country Inn & Suites Owatonna"
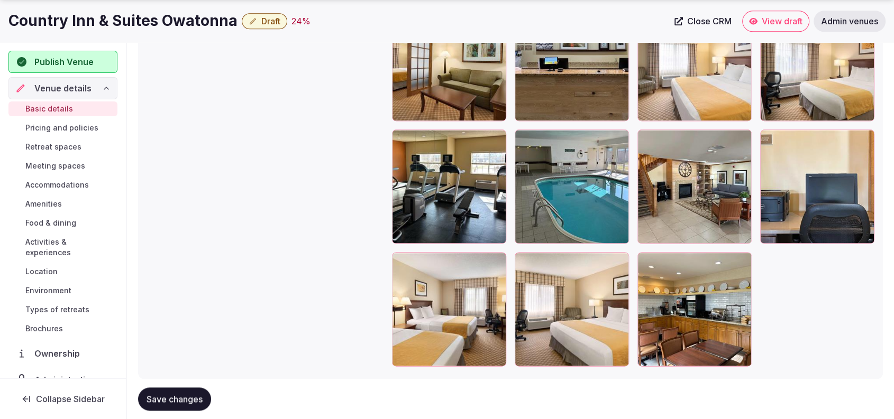
click at [270, 152] on div "Gallery photos We recommend at least five gallery photos To pick up a draggable…" at bounding box center [510, 180] width 728 height 381
click at [192, 116] on div "Gallery photos We recommend at least five gallery photos To pick up a draggable…" at bounding box center [510, 180] width 728 height 381
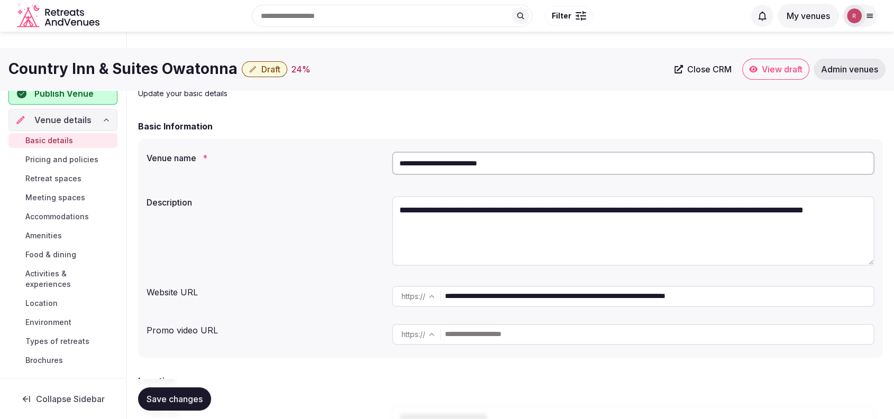
scroll to position [0, 0]
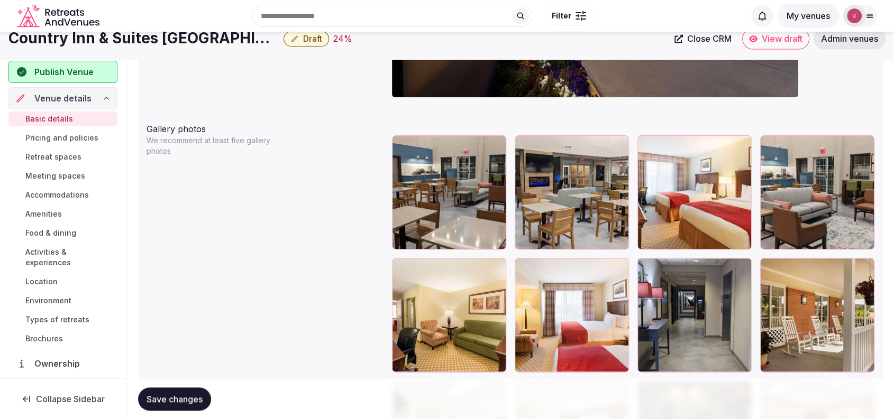
scroll to position [878, 0]
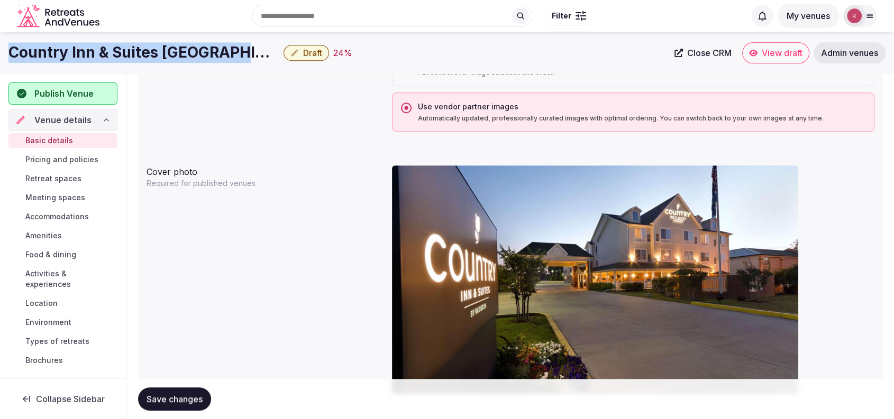
drag, startPoint x: 231, startPoint y: 54, endPoint x: 7, endPoint y: 47, distance: 224.4
click at [7, 47] on div "Country Inn & Suites [PERSON_NAME] Draft 24 % Close CRM View draft Admin venues" at bounding box center [447, 52] width 894 height 21
copy h1 "Country Inn & Suites [GEOGRAPHIC_DATA]"
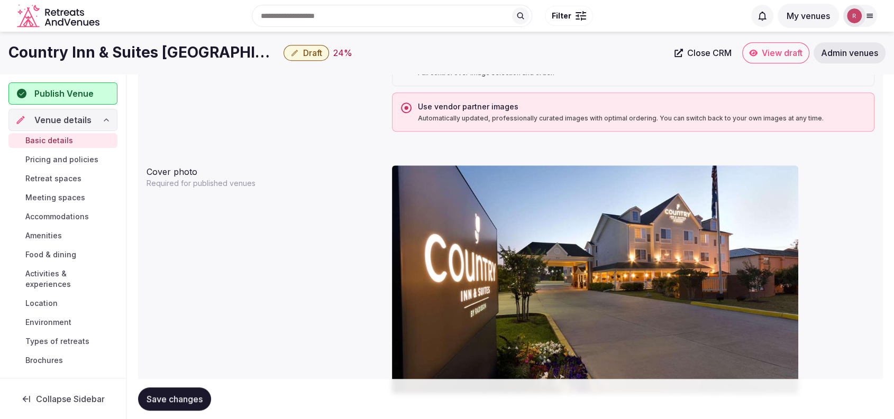
click at [250, 109] on div "Image source Choose how you want to manage your venue's images Country Inn & Su…" at bounding box center [510, 79] width 728 height 113
click at [694, 48] on span "Close CRM" at bounding box center [709, 53] width 44 height 11
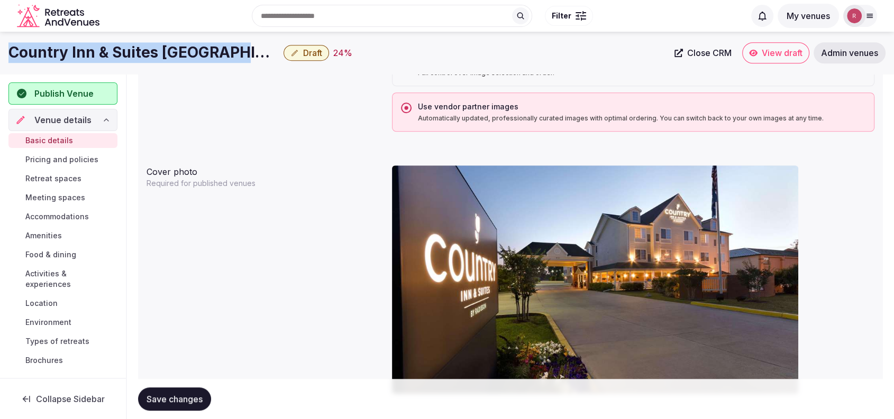
drag, startPoint x: 236, startPoint y: 57, endPoint x: 0, endPoint y: 56, distance: 236.4
click at [0, 56] on div "Country Inn & Suites [PERSON_NAME] Draft 24 % Close CRM View draft Admin venues" at bounding box center [447, 52] width 894 height 21
copy h1 "Country Inn & Suites [GEOGRAPHIC_DATA]"
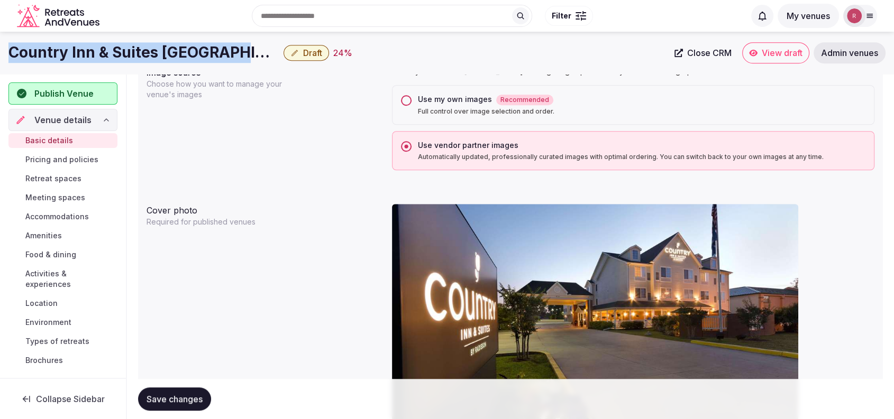
scroll to position [473, 0]
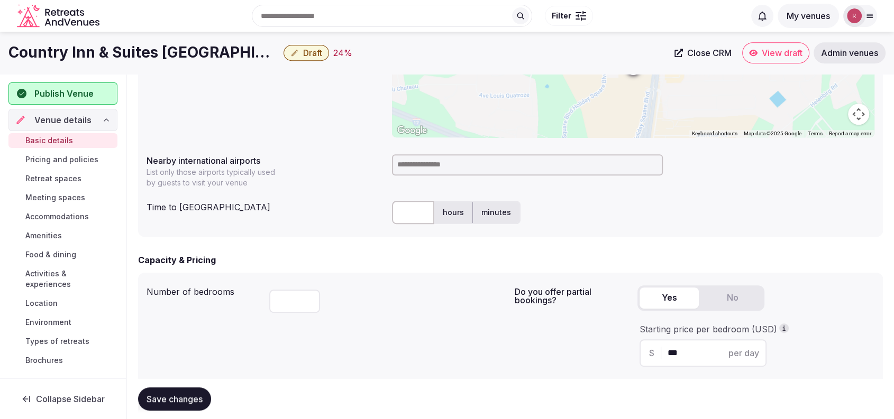
click at [494, 164] on input at bounding box center [527, 164] width 271 height 21
type input "***"
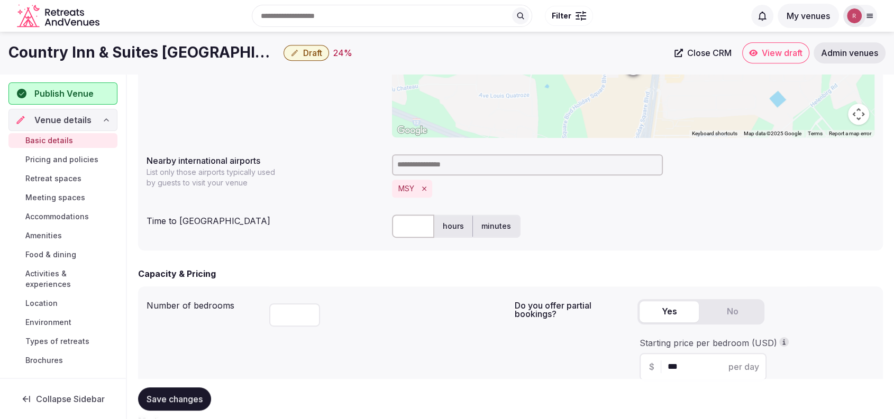
click at [406, 233] on input "text" at bounding box center [413, 226] width 42 height 23
type input "**"
click at [411, 284] on div "Capacity & Pricing Number of bedrooms ** Do you offer partial bookings? Yes No …" at bounding box center [510, 333] width 745 height 130
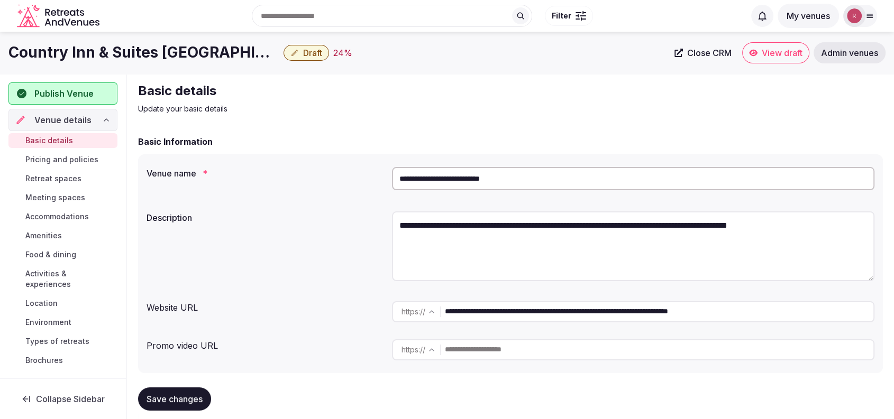
scroll to position [367, 0]
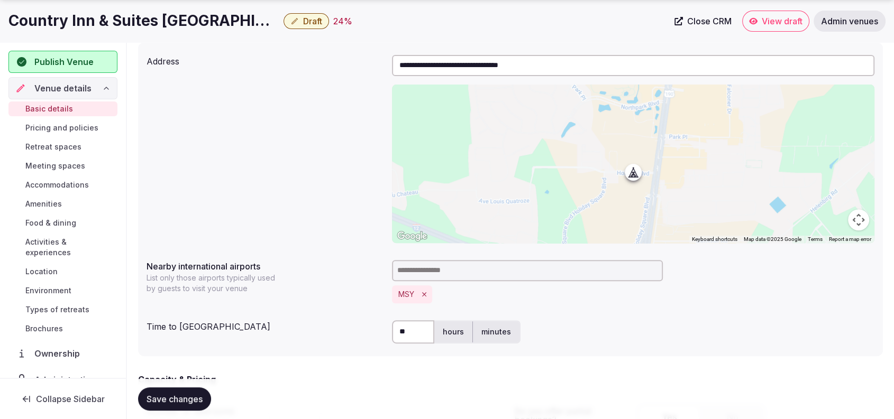
click at [178, 395] on span "Save changes" at bounding box center [174, 399] width 56 height 11
click at [223, 144] on div "**********" at bounding box center [510, 149] width 728 height 197
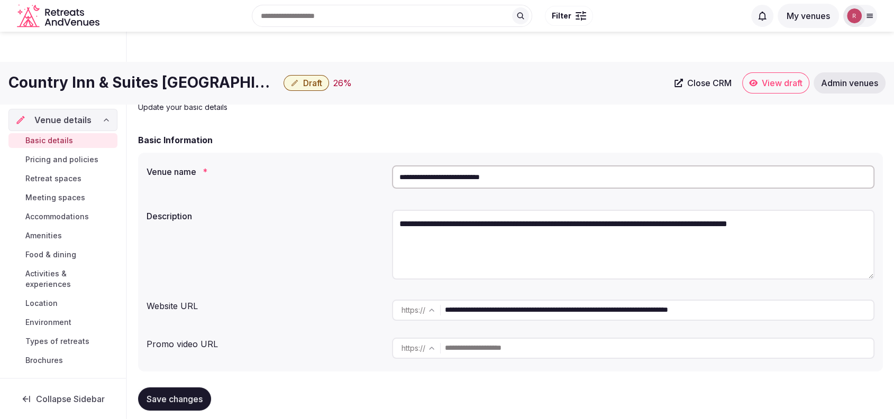
scroll to position [0, 0]
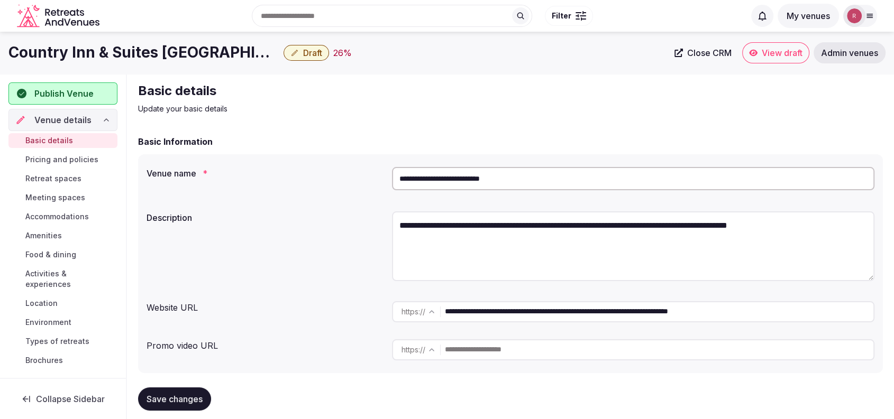
click at [82, 96] on span "Publish Venue" at bounding box center [63, 93] width 59 height 13
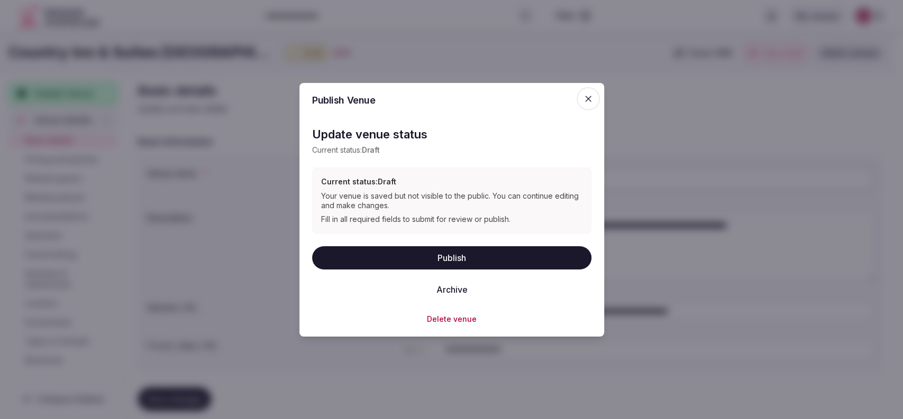
click at [499, 253] on button "Publish" at bounding box center [451, 257] width 279 height 23
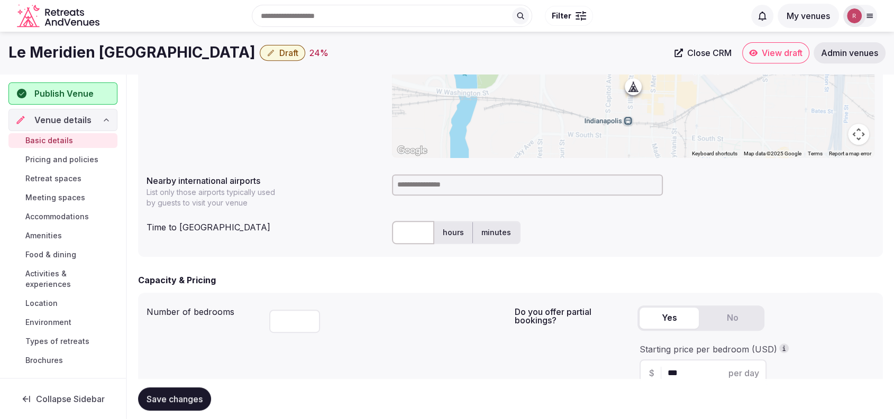
scroll to position [85, 0]
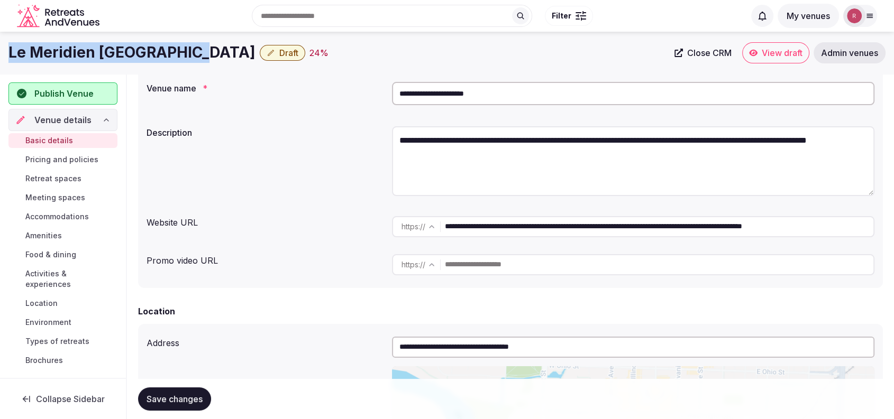
drag, startPoint x: 182, startPoint y: 52, endPoint x: 0, endPoint y: 56, distance: 182.5
click at [0, 56] on div "Le Meridien Indianapolis Draft 24 % Close CRM View draft Admin venues" at bounding box center [447, 52] width 894 height 21
copy h1 "Le Meridien [GEOGRAPHIC_DATA]"
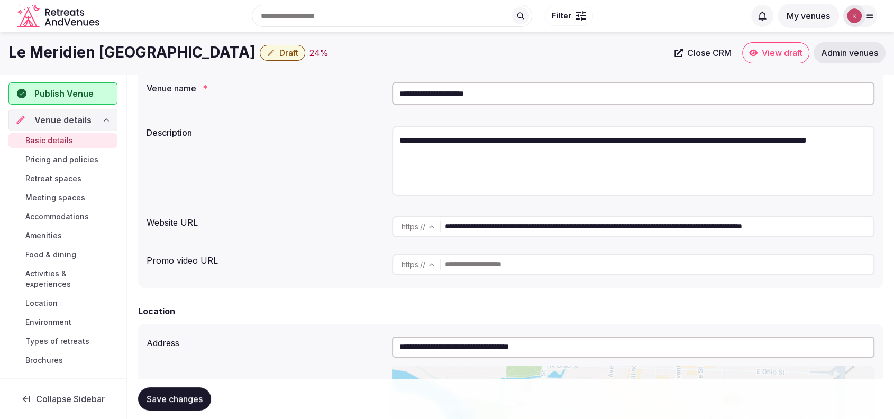
click at [306, 137] on div "**********" at bounding box center [510, 162] width 728 height 81
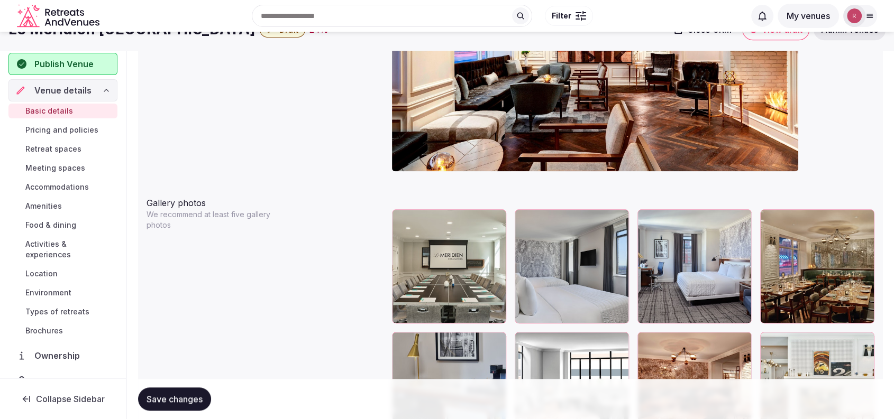
scroll to position [734, 0]
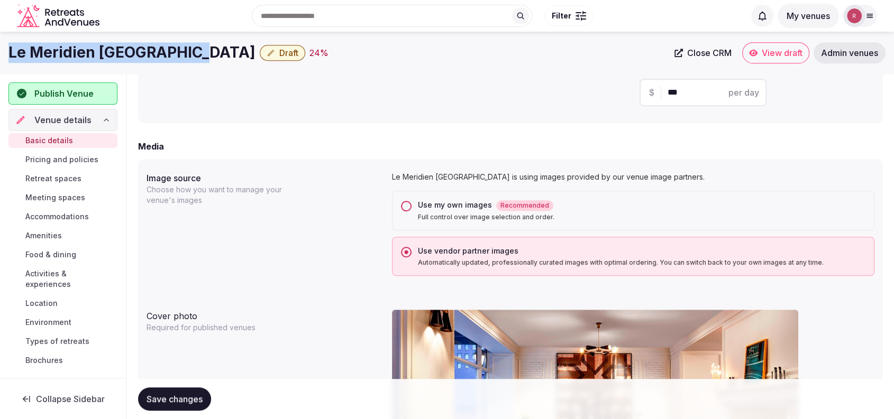
drag, startPoint x: 184, startPoint y: 48, endPoint x: 0, endPoint y: 67, distance: 185.0
click at [0, 67] on div "Le Meridien Indianapolis Draft 24 % Close CRM View draft Admin venues" at bounding box center [447, 53] width 894 height 42
copy h1 "Le Meridien [GEOGRAPHIC_DATA]"
click at [714, 49] on span "Close CRM" at bounding box center [709, 53] width 44 height 11
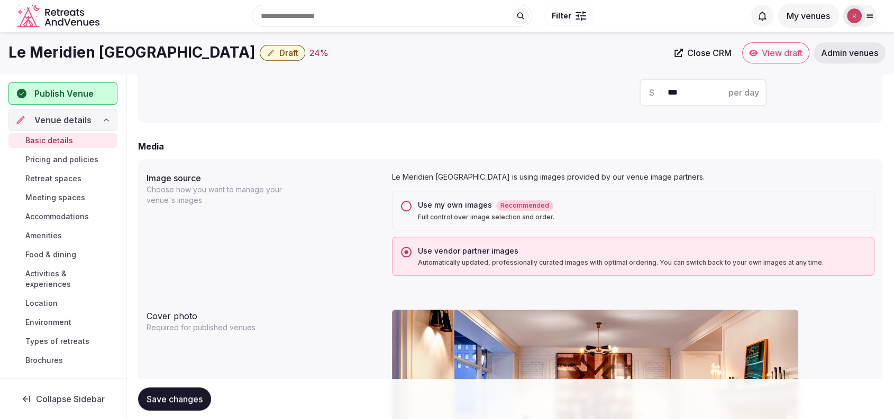
click at [574, 67] on div "Le Meridien Indianapolis Draft 24 % Close CRM View draft Admin venues" at bounding box center [447, 53] width 894 height 42
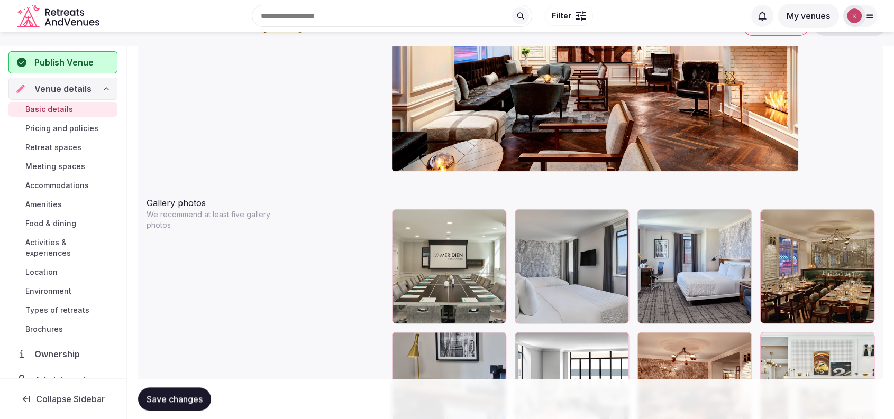
scroll to position [367, 0]
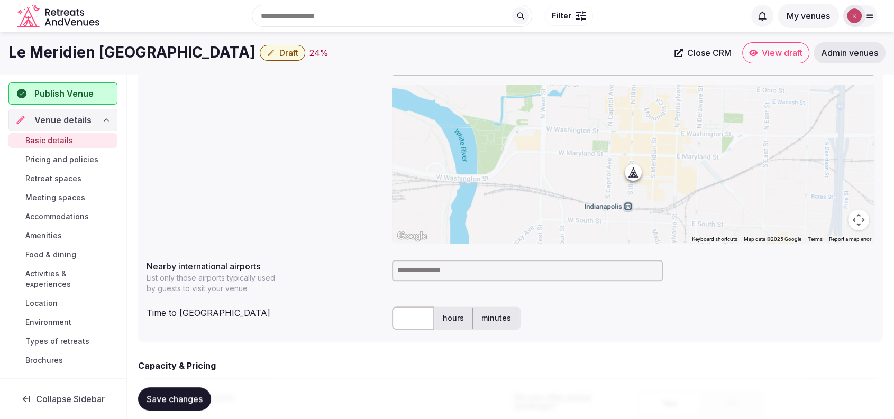
click at [437, 280] on input at bounding box center [527, 270] width 271 height 21
type input "*******"
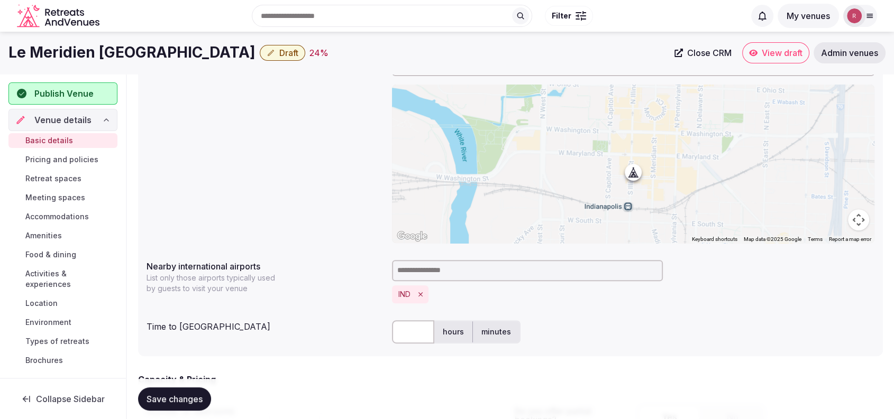
click at [401, 327] on input "text" at bounding box center [413, 331] width 42 height 23
type input "**"
click at [563, 335] on div "** hours minutes" at bounding box center [633, 331] width 482 height 23
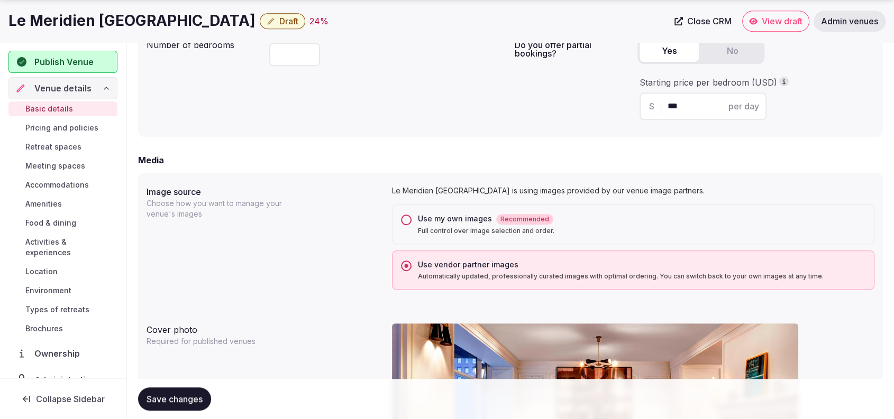
scroll to position [1835, 0]
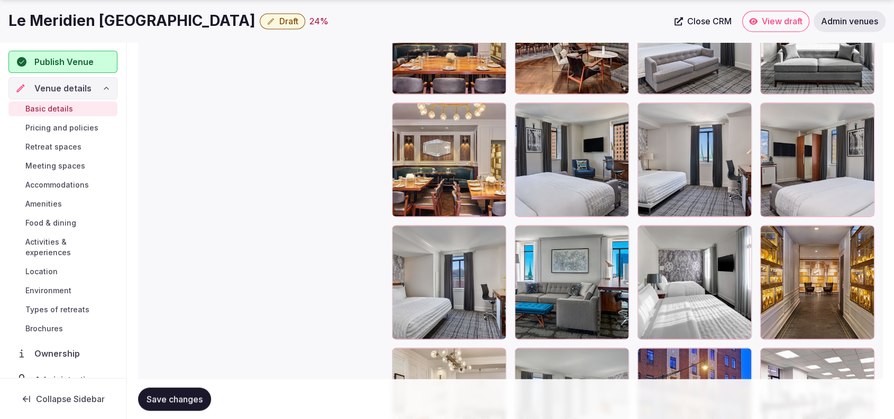
click at [197, 395] on span "Save changes" at bounding box center [174, 399] width 56 height 11
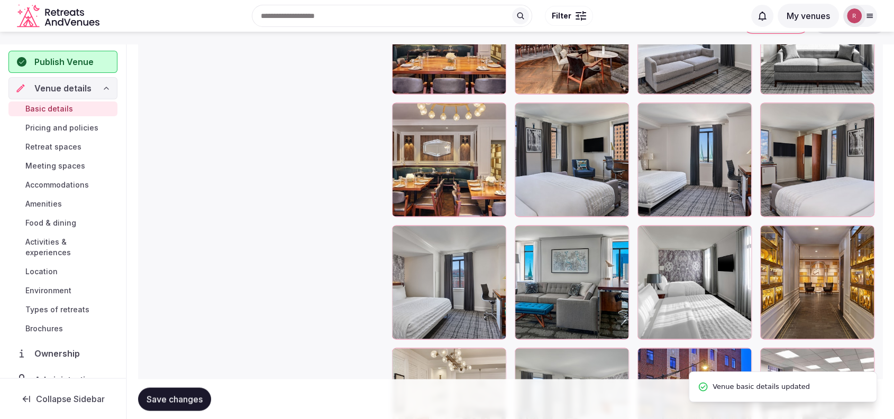
scroll to position [1101, 0]
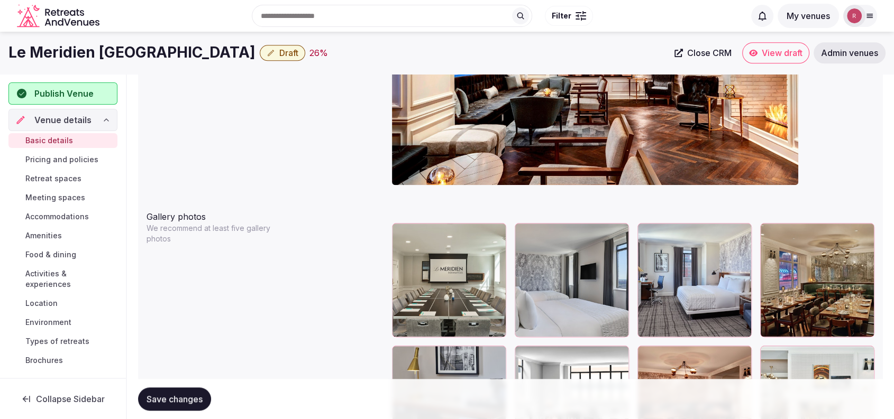
click at [274, 127] on div "Cover photo Required for published venues" at bounding box center [510, 74] width 728 height 245
click at [260, 45] on button "Draft" at bounding box center [282, 53] width 45 height 16
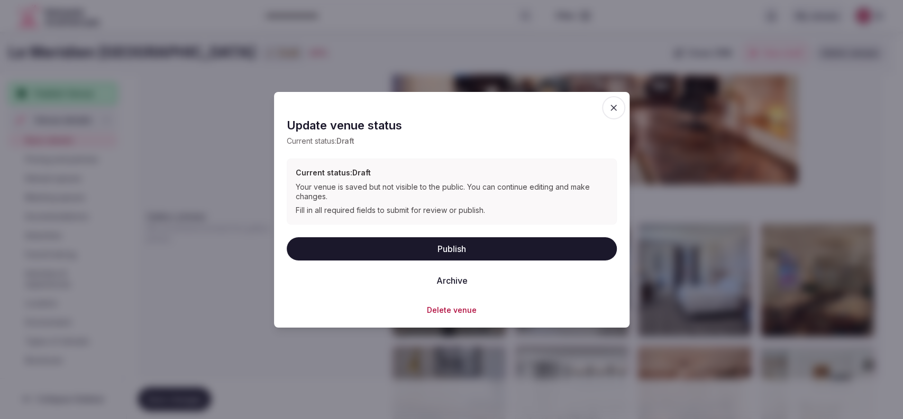
click at [415, 246] on button "Publish" at bounding box center [452, 248] width 330 height 23
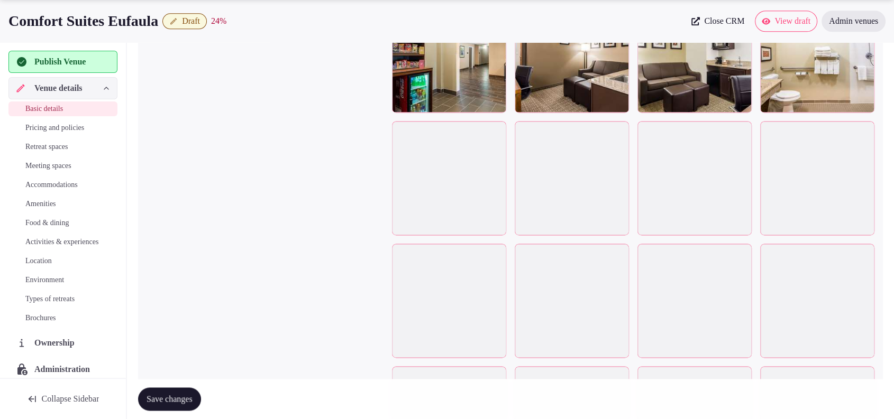
scroll to position [2169, 0]
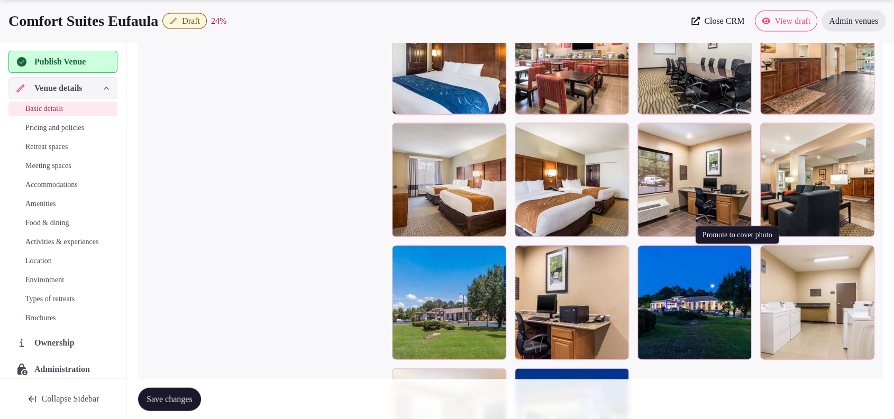
click at [741, 257] on icon "button" at bounding box center [741, 256] width 8 height 8
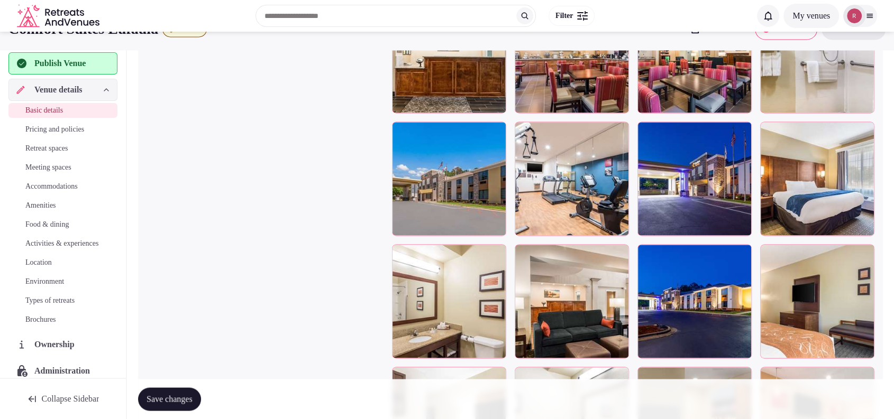
scroll to position [946, 0]
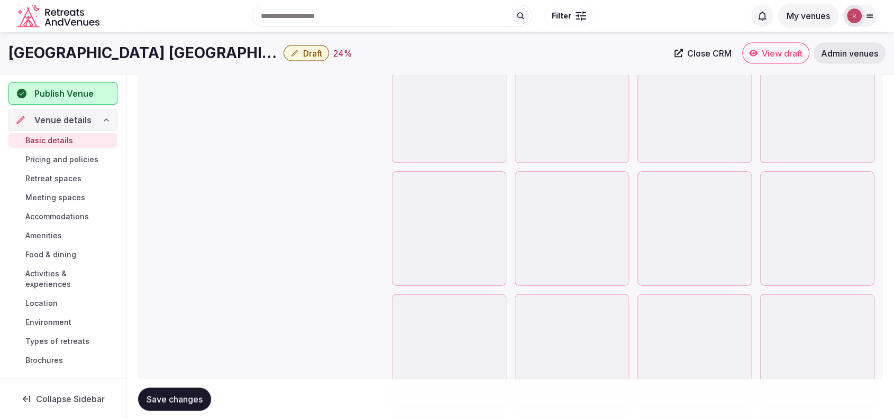
scroll to position [1924, 0]
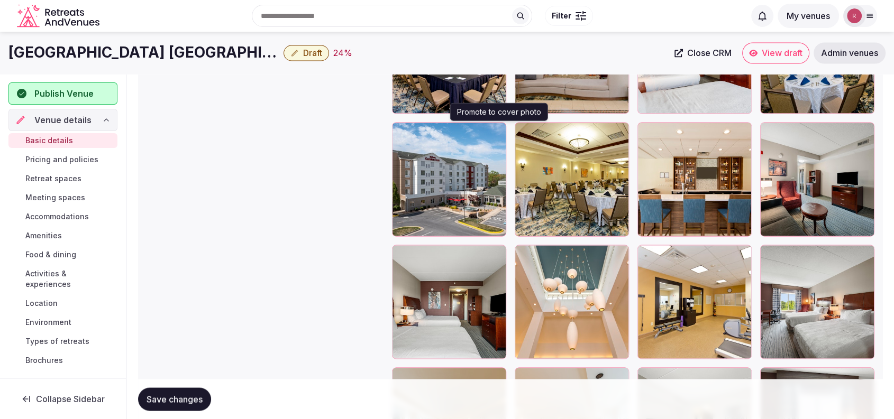
click at [499, 131] on icon "button" at bounding box center [496, 132] width 6 height 7
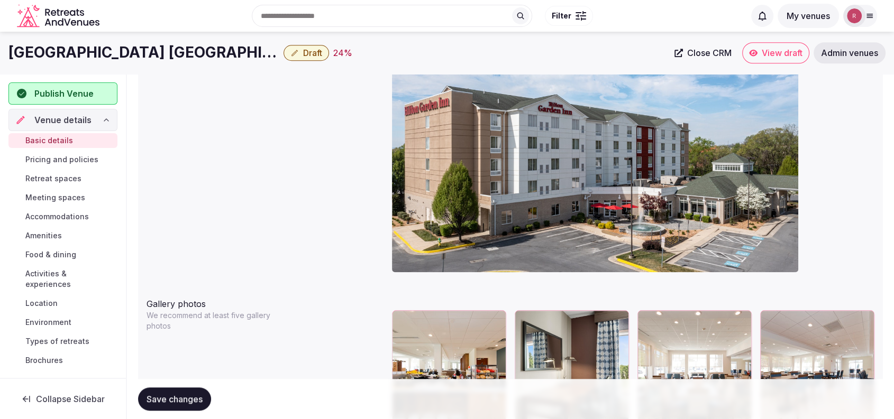
scroll to position [633, 0]
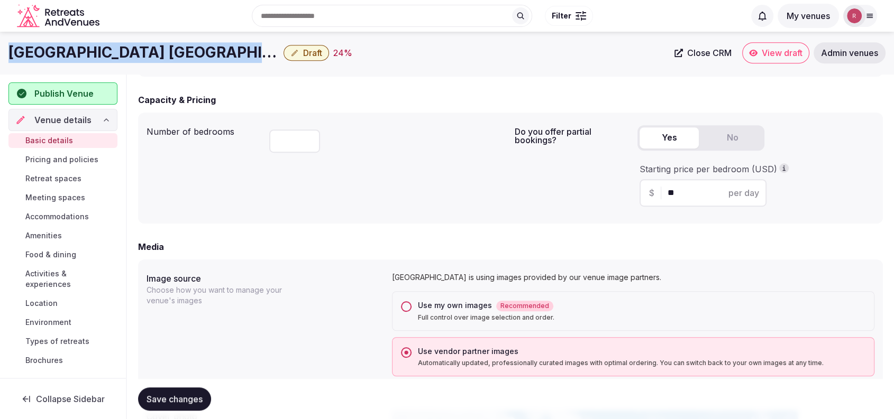
drag, startPoint x: 223, startPoint y: 51, endPoint x: 9, endPoint y: 71, distance: 215.1
click at [8, 71] on div "Hilton Garden Inn Winchester Draft 24 % Close CRM View draft Admin venues" at bounding box center [447, 53] width 894 height 42
copy h1 "Hilton Garden Inn Winchester"
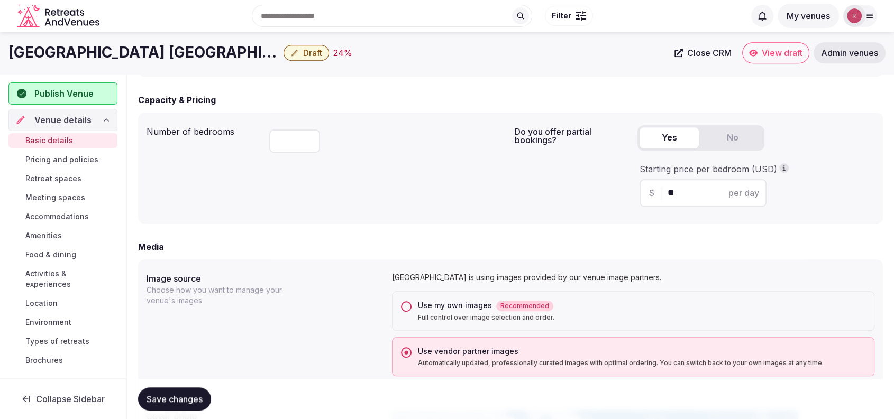
click at [223, 181] on div "Number of bedrooms ***" at bounding box center [326, 168] width 360 height 94
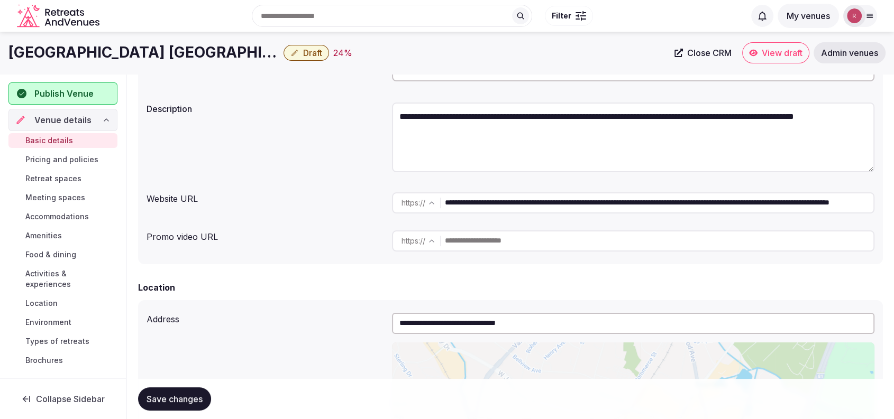
scroll to position [211, 0]
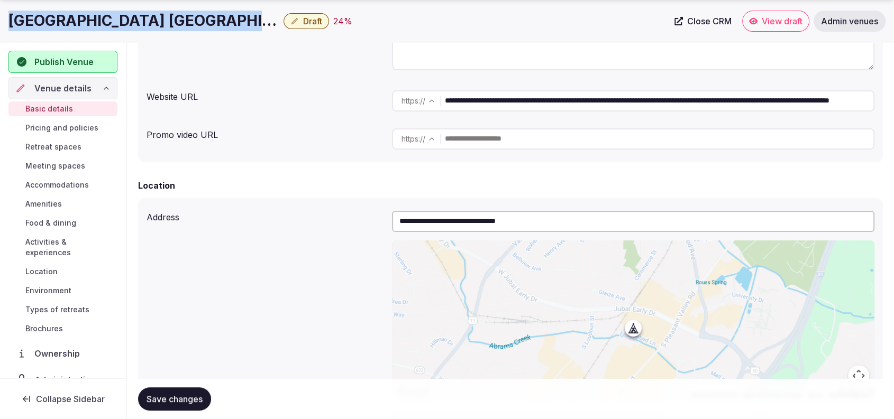
drag, startPoint x: 220, startPoint y: 17, endPoint x: 0, endPoint y: 12, distance: 220.1
click at [0, 12] on div "Hilton Garden Inn Winchester Draft 24 % Close CRM View draft Admin venues" at bounding box center [447, 21] width 894 height 21
copy h1 "Hilton Garden Inn Winchester"
click at [694, 25] on span "Close CRM" at bounding box center [709, 21] width 44 height 11
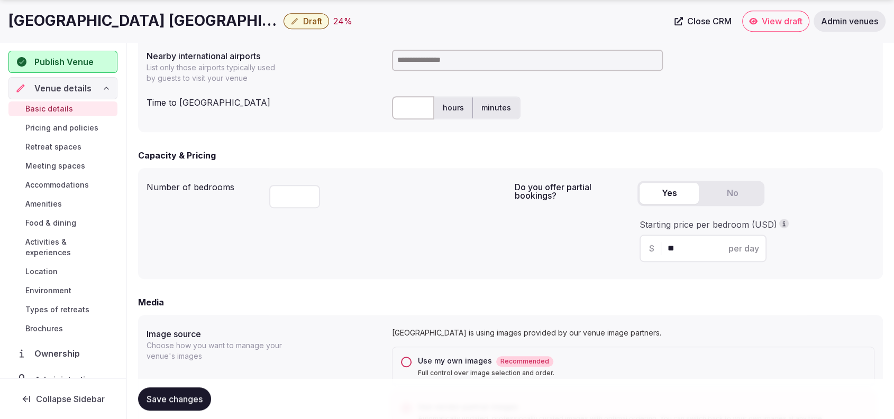
click at [461, 50] on input at bounding box center [527, 60] width 271 height 21
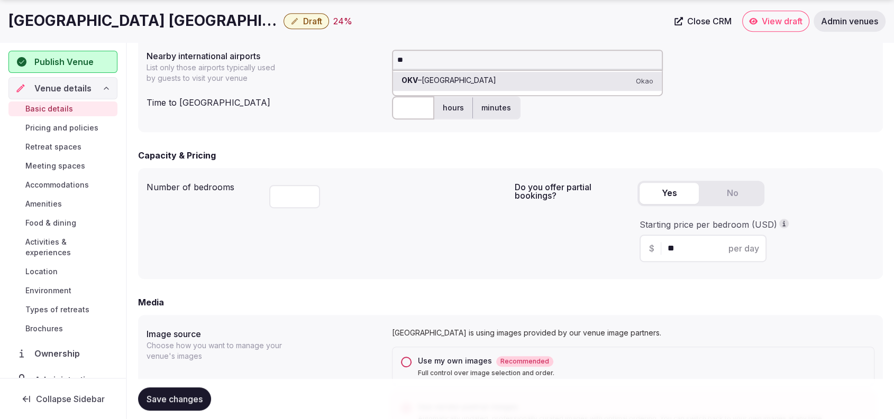
type input "*"
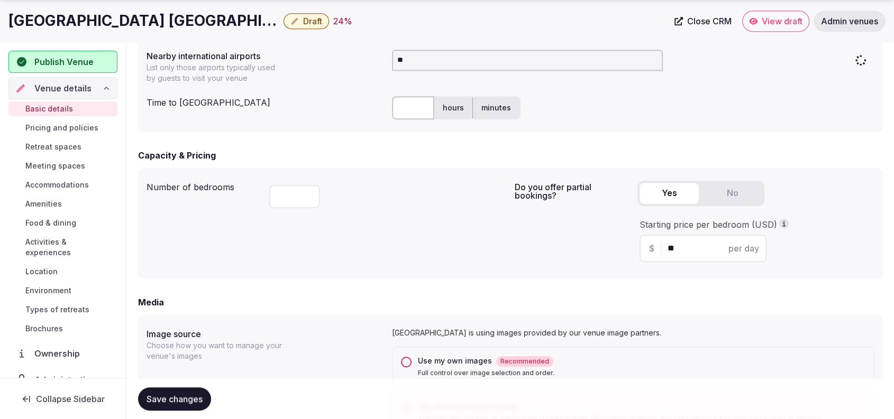
type input "***"
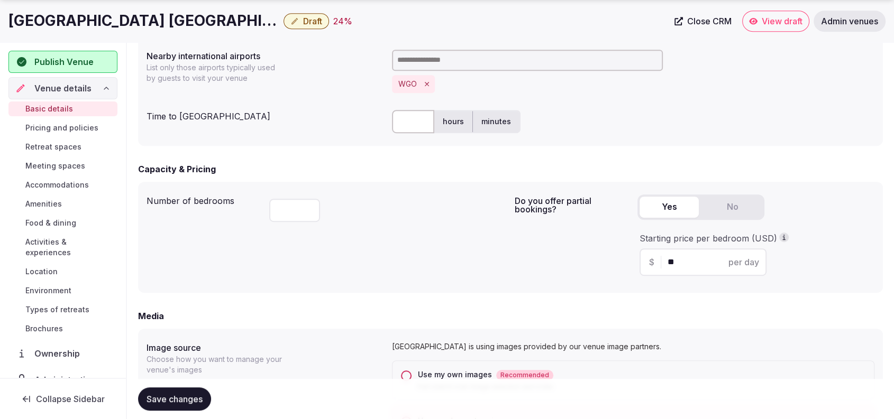
click at [405, 125] on input "text" at bounding box center [413, 121] width 42 height 23
type input "*"
click at [145, 399] on button "Save changes" at bounding box center [174, 399] width 73 height 23
click at [278, 84] on div "Nearby international airports List only those airports typically used by guests…" at bounding box center [510, 71] width 728 height 52
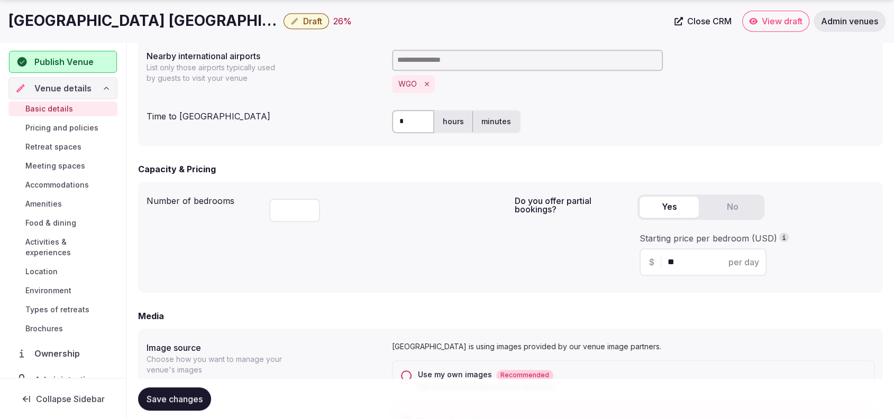
click at [77, 69] on div "Publish Venue" at bounding box center [63, 62] width 108 height 22
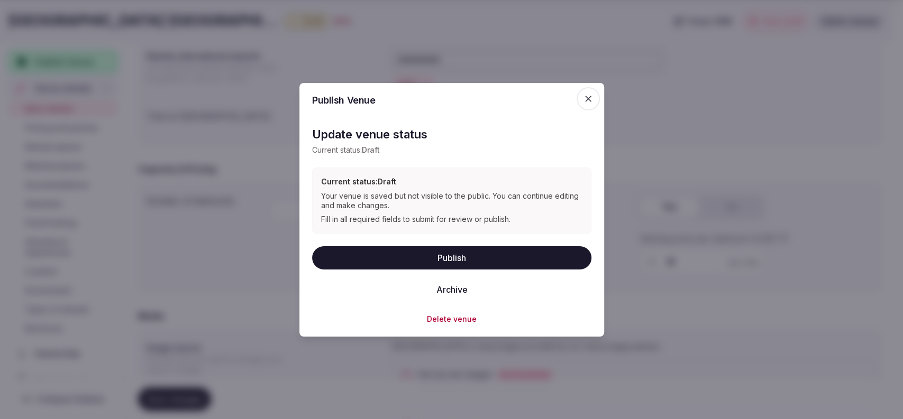
click at [450, 259] on button "Publish" at bounding box center [451, 257] width 279 height 23
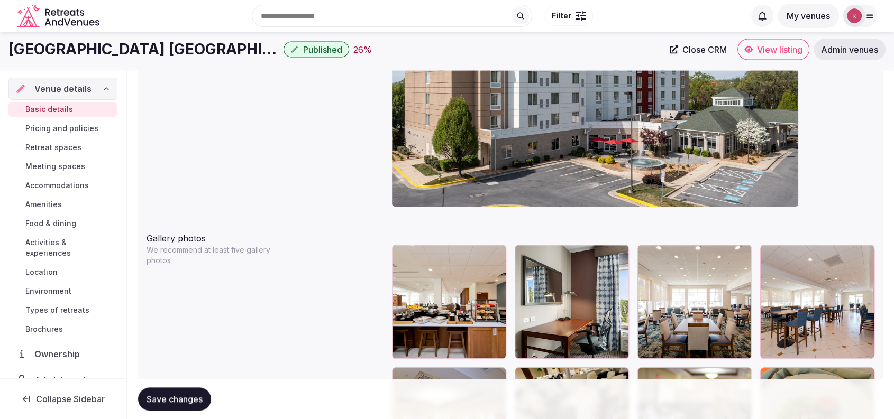
scroll to position [734, 0]
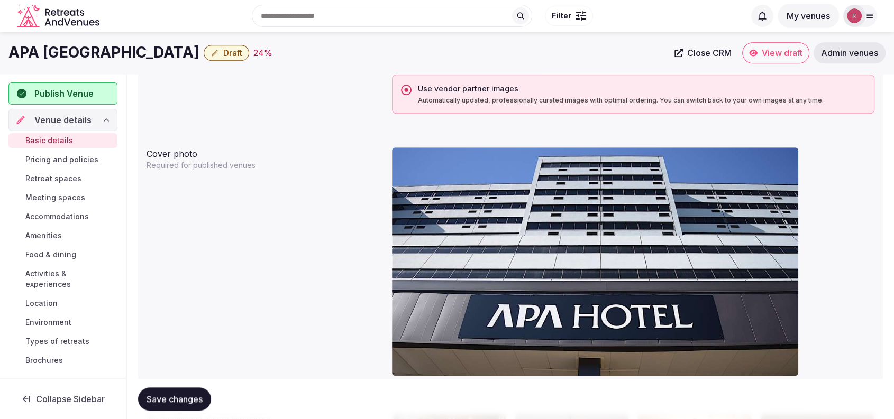
scroll to position [1262, 0]
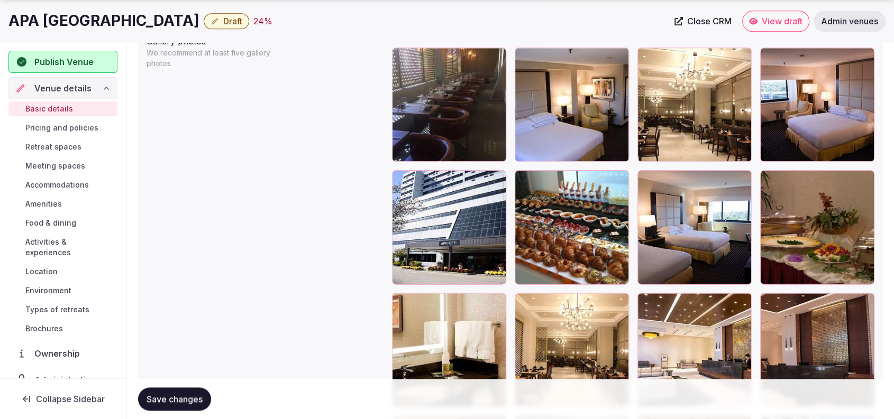
click at [479, 243] on div at bounding box center [449, 227] width 114 height 114
click at [496, 182] on button "button" at bounding box center [495, 181] width 13 height 13
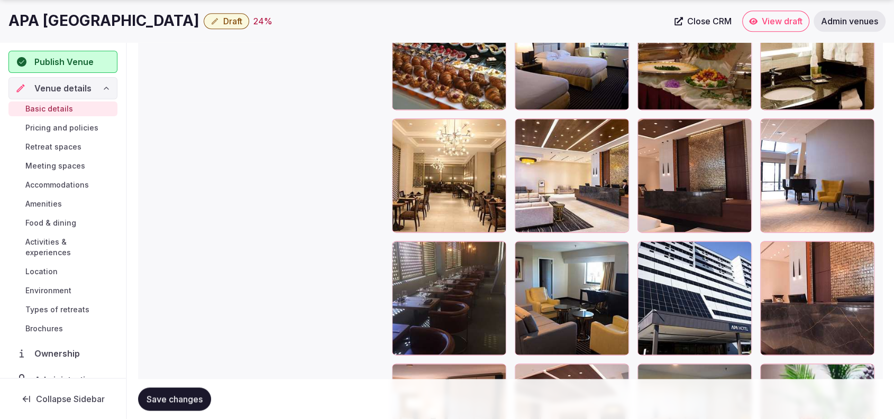
scroll to position [1577, 0]
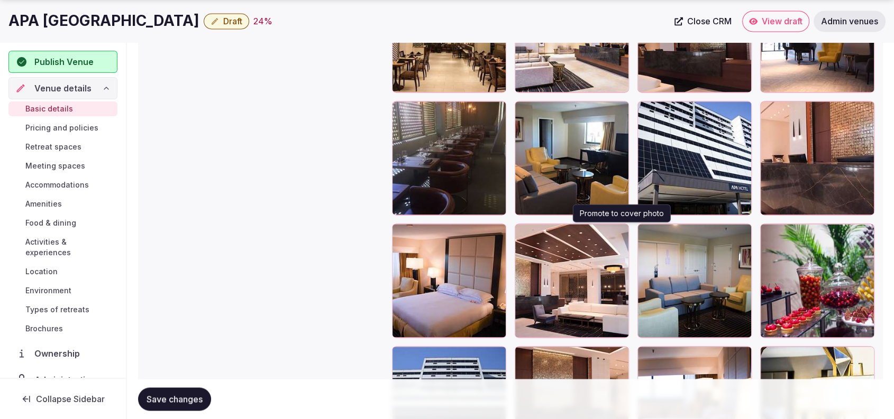
click at [619, 236] on button "button" at bounding box center [618, 234] width 13 height 13
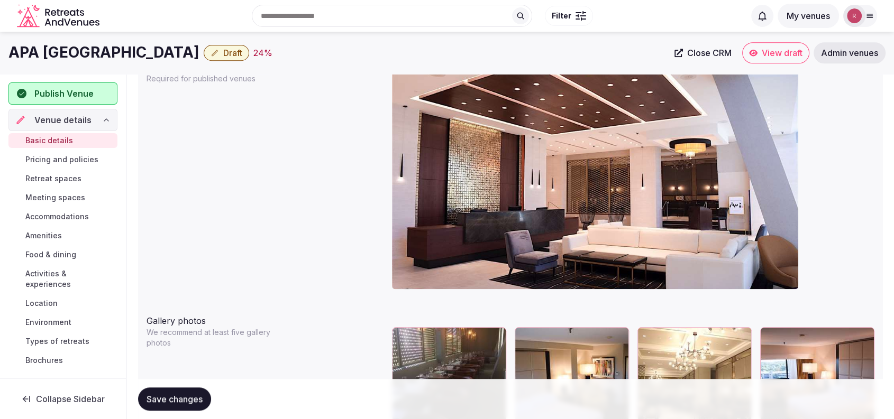
scroll to position [938, 0]
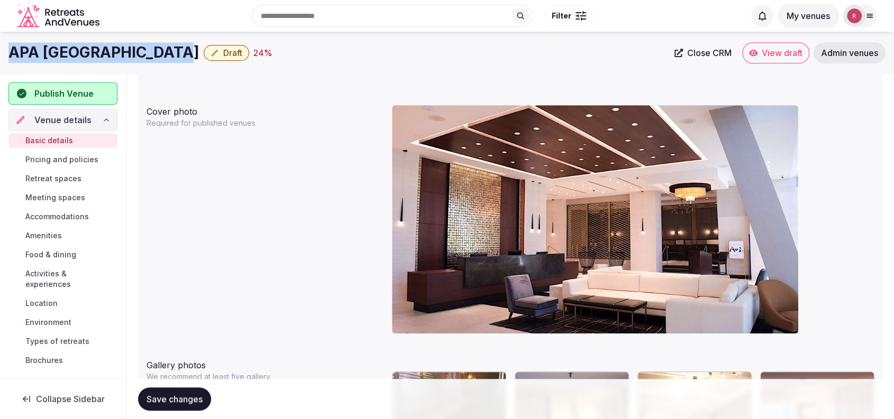
drag, startPoint x: 171, startPoint y: 54, endPoint x: 0, endPoint y: 50, distance: 171.4
click at [0, 50] on div "APA Hotel Woodbridge Draft 24 % Close CRM View draft Admin venues" at bounding box center [447, 52] width 894 height 21
copy h1 "APA [GEOGRAPHIC_DATA]"
click at [206, 185] on div "Cover photo Required for published venues" at bounding box center [510, 223] width 728 height 245
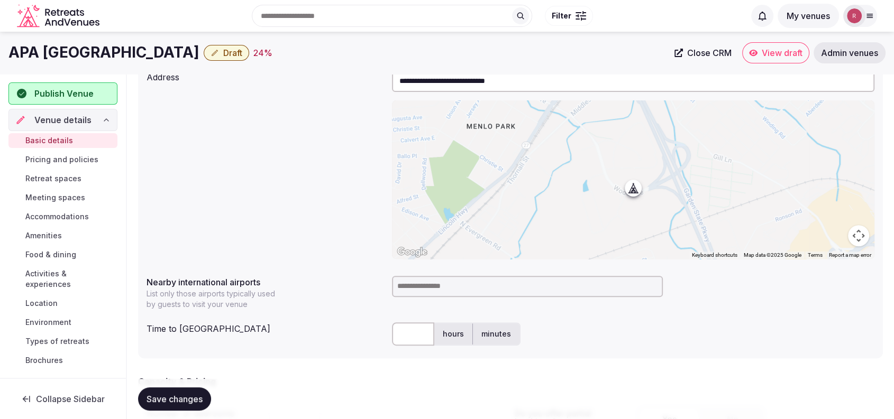
scroll to position [0, 0]
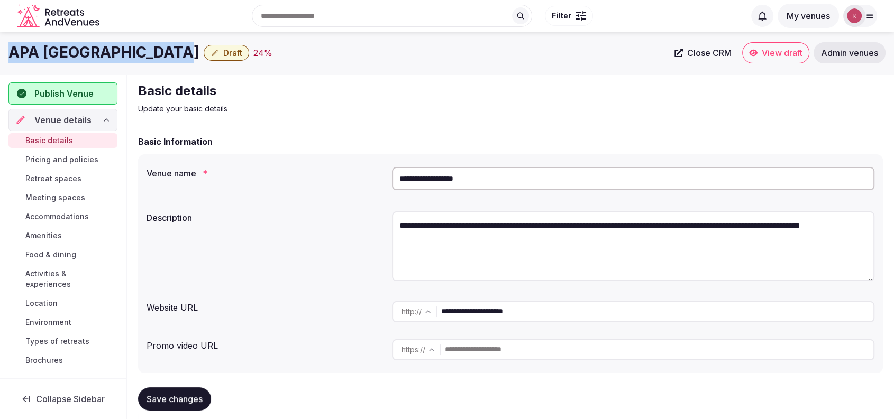
drag, startPoint x: 173, startPoint y: 56, endPoint x: 0, endPoint y: 64, distance: 173.6
click at [0, 64] on div "APA Hotel Woodbridge Draft 24 % Close CRM View draft Admin venues" at bounding box center [447, 53] width 894 height 42
copy h1 "APA [GEOGRAPHIC_DATA]"
click at [704, 53] on span "Close CRM" at bounding box center [709, 53] width 44 height 11
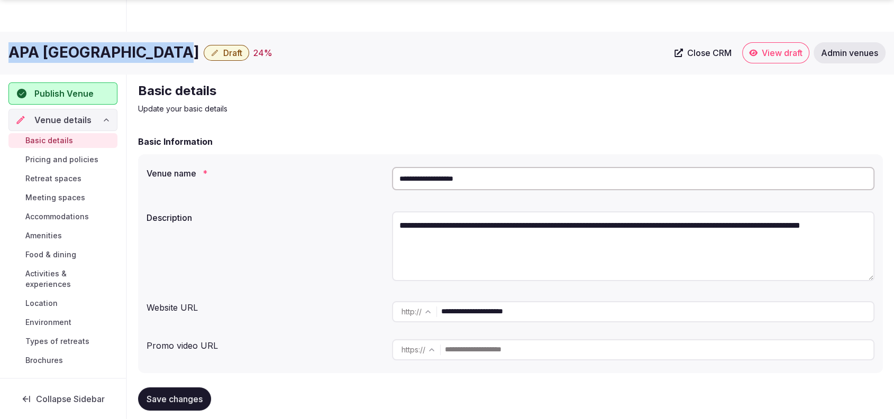
scroll to position [367, 0]
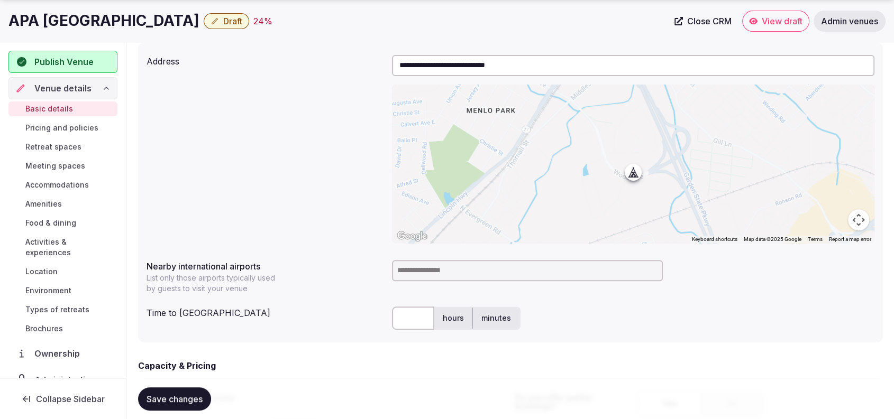
click at [436, 276] on input at bounding box center [527, 270] width 271 height 21
type input "***"
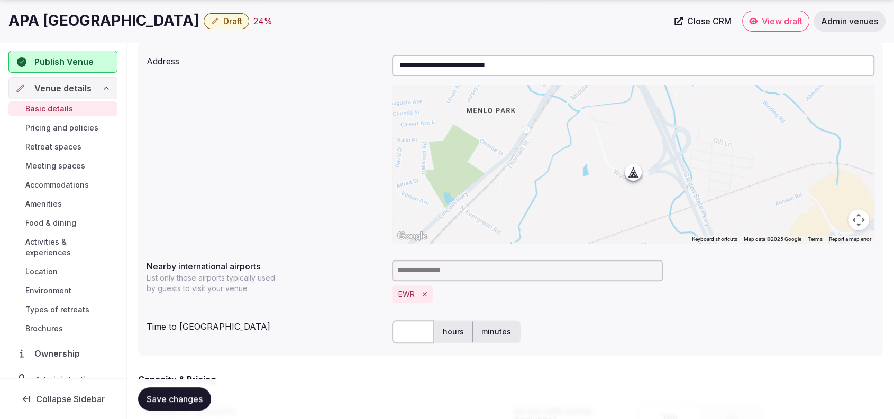
click at [416, 328] on input "text" at bounding box center [413, 331] width 42 height 23
type input "**"
click at [637, 345] on div "** hours minutes" at bounding box center [633, 332] width 482 height 32
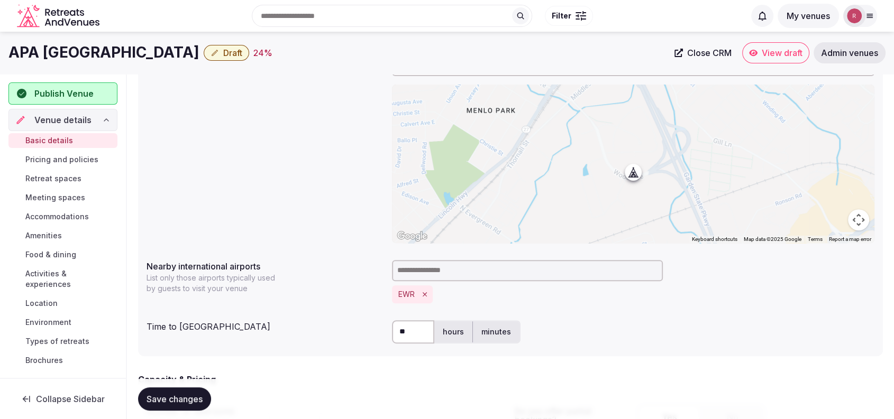
scroll to position [0, 0]
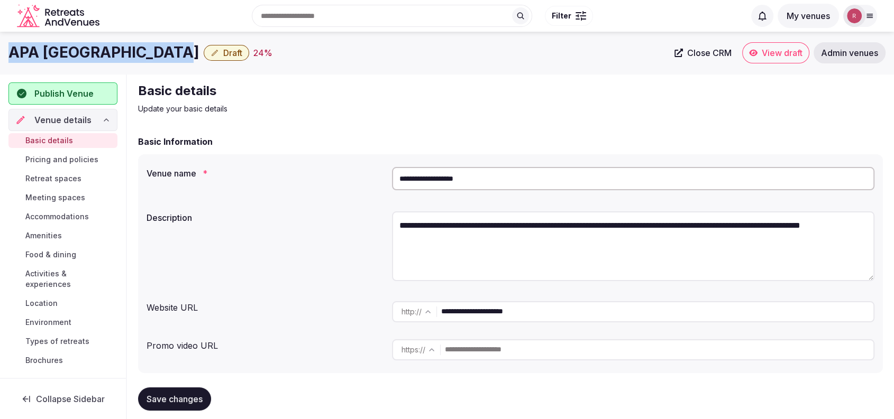
drag, startPoint x: 172, startPoint y: 55, endPoint x: 7, endPoint y: 45, distance: 165.3
click at [7, 45] on div "APA Hotel Woodbridge Draft 24 % Close CRM View draft Admin venues" at bounding box center [447, 52] width 894 height 21
copy h1 "APA [GEOGRAPHIC_DATA]"
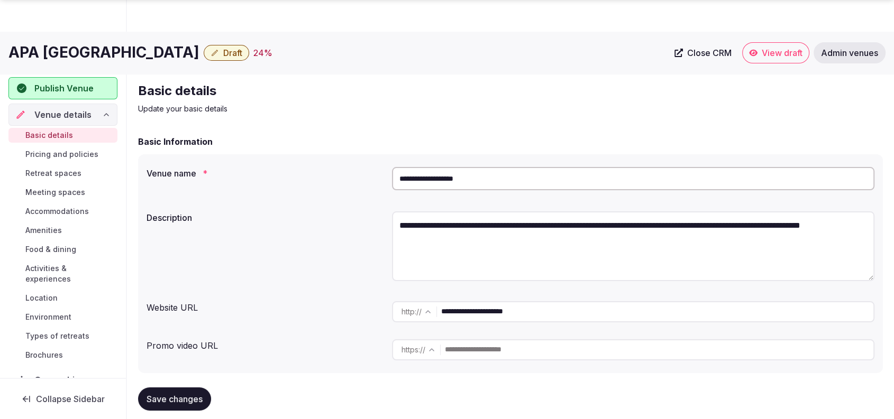
scroll to position [367, 0]
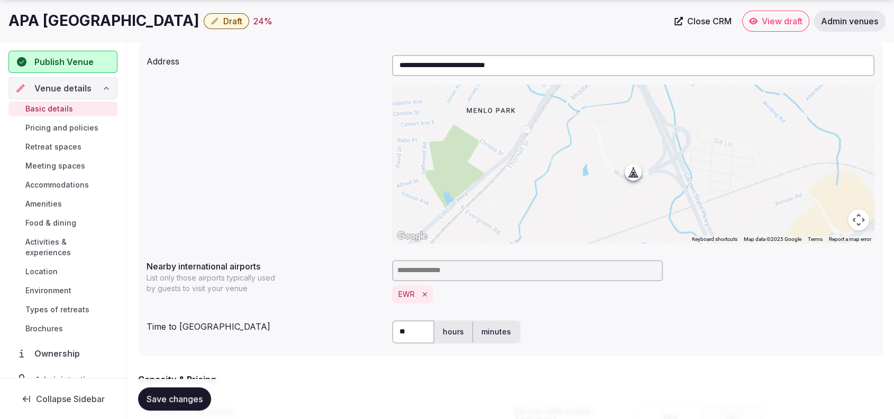
click at [195, 395] on span "Save changes" at bounding box center [174, 399] width 56 height 11
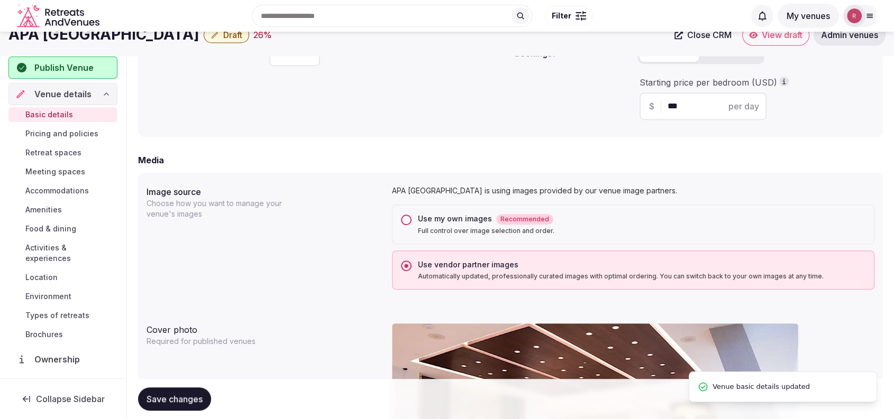
scroll to position [0, 0]
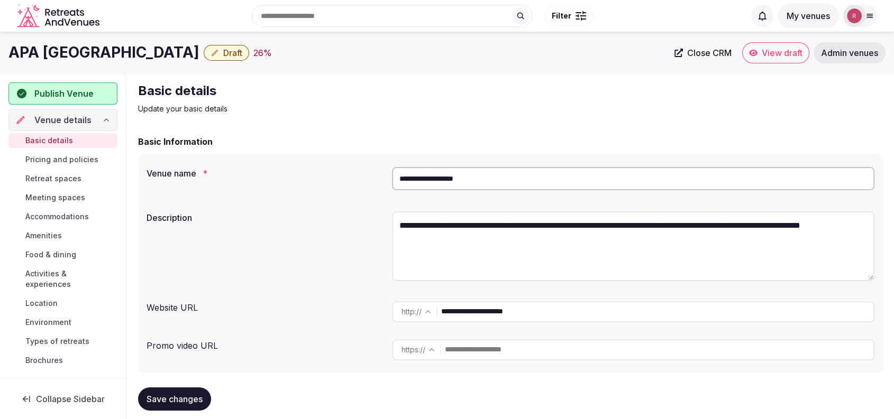
click at [300, 207] on div "Description" at bounding box center [264, 214] width 237 height 15
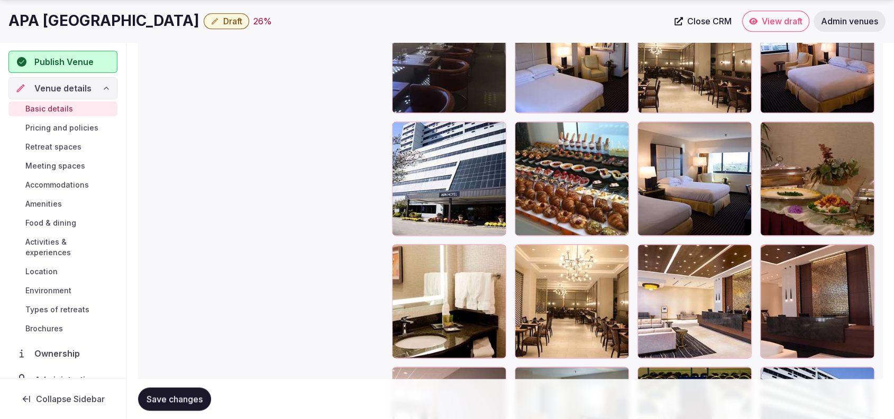
scroll to position [1468, 0]
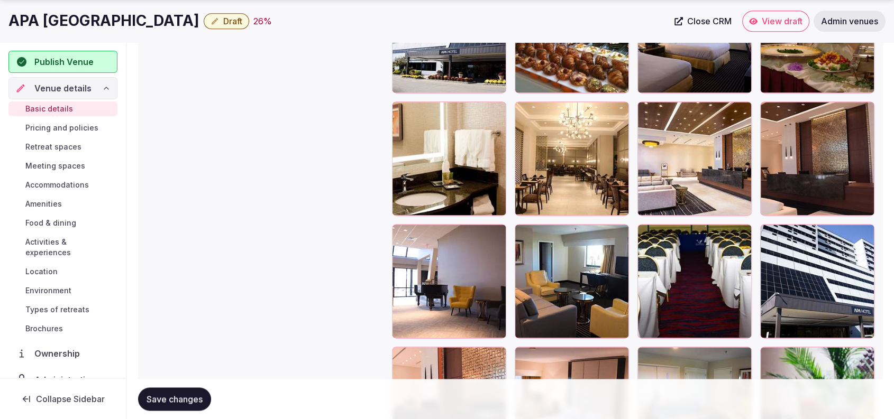
click at [60, 59] on span "Publish Venue" at bounding box center [63, 62] width 59 height 13
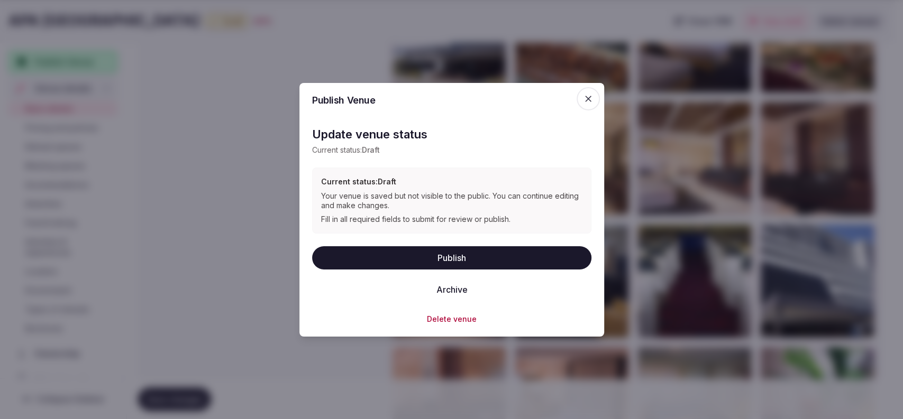
click at [402, 259] on button "Publish" at bounding box center [451, 257] width 279 height 23
